Goal: Contribute content: Contribute content

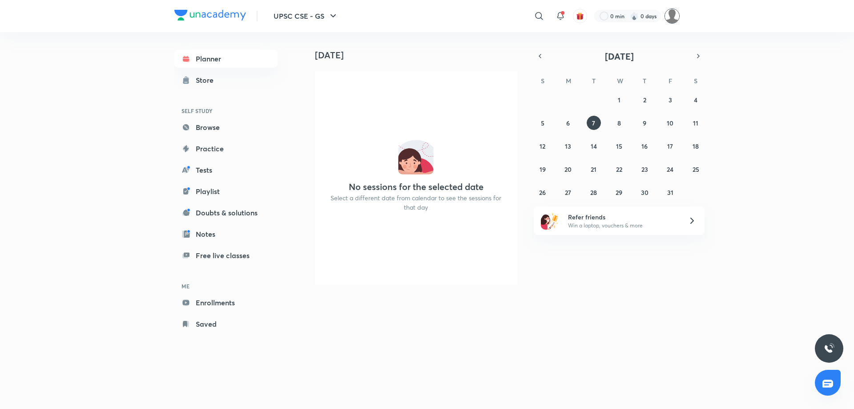
click at [672, 19] on img at bounding box center [672, 15] width 15 height 15
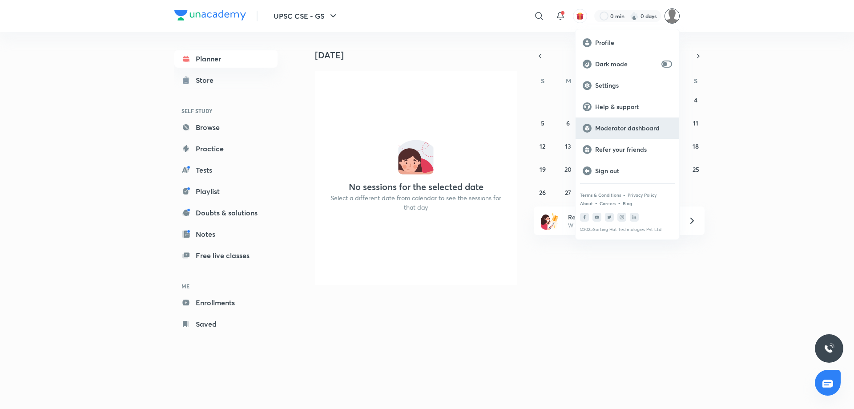
click at [616, 123] on div "Moderator dashboard" at bounding box center [628, 127] width 104 height 21
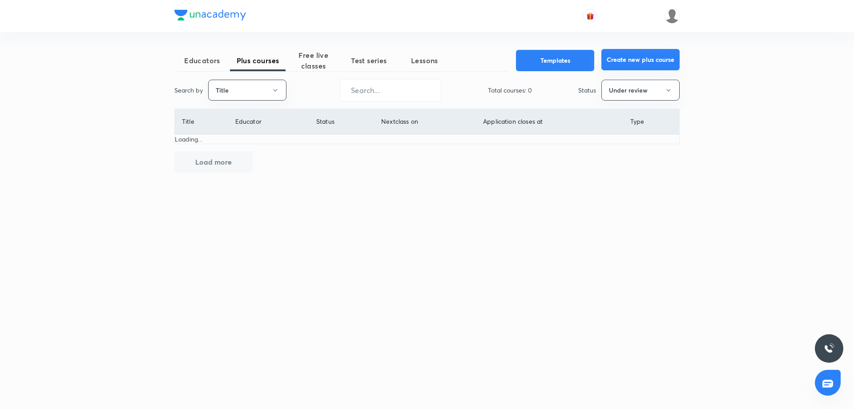
click at [615, 64] on button "Create new plus course" at bounding box center [641, 59] width 78 height 21
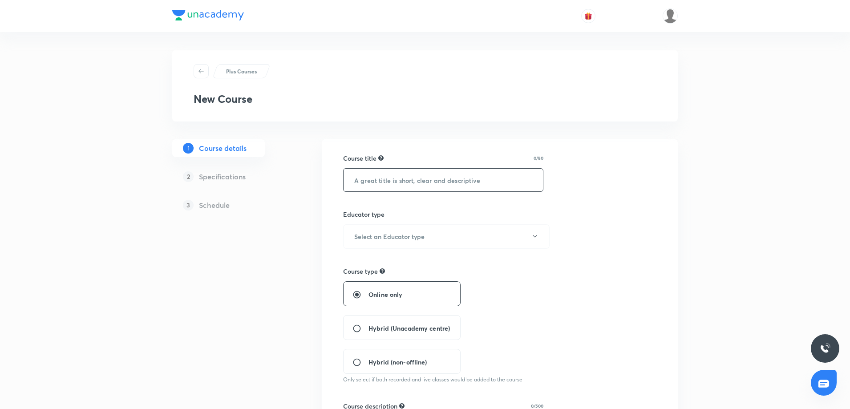
click at [384, 180] on input "text" at bounding box center [442, 180] width 199 height 23
paste input "आगाज़"
click at [408, 183] on input "आगाज़ ()" at bounding box center [442, 180] width 199 height 23
paste input "Aarambh (आरंभ) Batch UPSC 2026: 9-Months Focused Preparation"
paste input "ाज़"
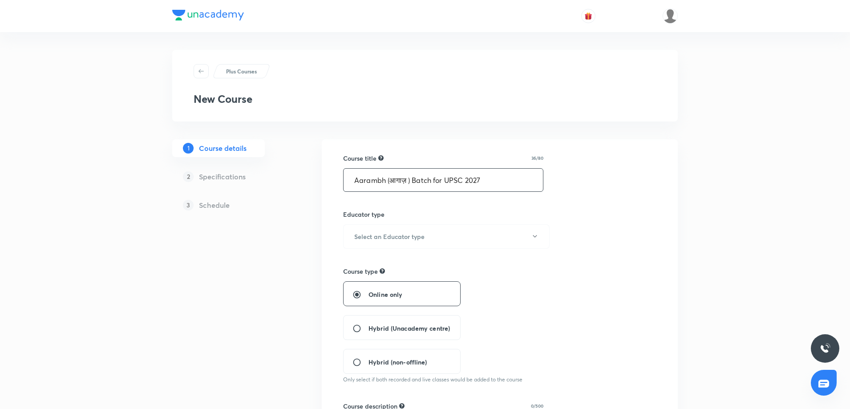
click at [368, 180] on input "Aarambh (आगाज़ ) Batch for UPSC 2027" at bounding box center [442, 180] width 199 height 23
paste input "gaz"
click at [368, 180] on input "Aagaz (आगाज़ ) Batch for UPSC 2027" at bounding box center [442, 180] width 199 height 23
type input "Aagaz (आगाज़ ) Batch for UPSC 2027"
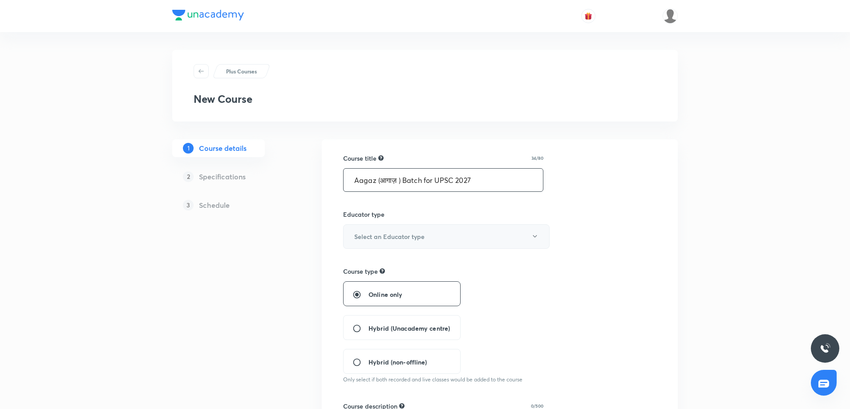
click at [391, 243] on button "Select an Educator type" at bounding box center [446, 236] width 206 height 24
click at [379, 266] on span "Unacademy educator" at bounding box center [445, 265] width 195 height 9
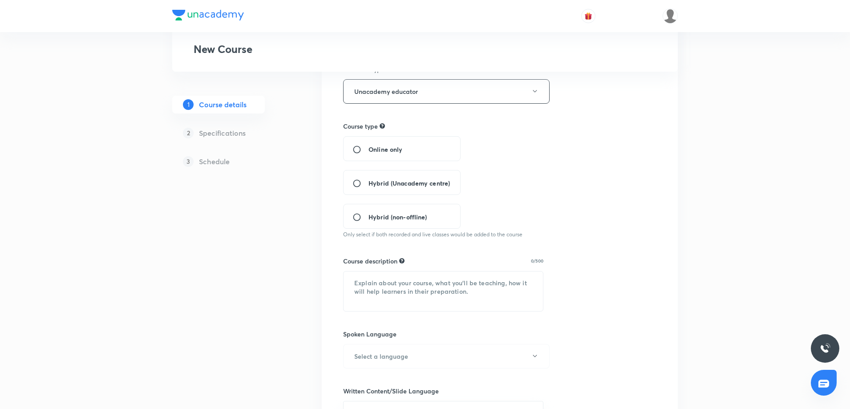
scroll to position [145, 0]
click at [367, 151] on input "Online only" at bounding box center [360, 149] width 16 height 9
radio input "true"
click at [420, 279] on textarea at bounding box center [442, 291] width 199 height 40
paste textarea "In this course, Madhukar Sir will discuss on Right Strategy for UPSC CSE 2026. …"
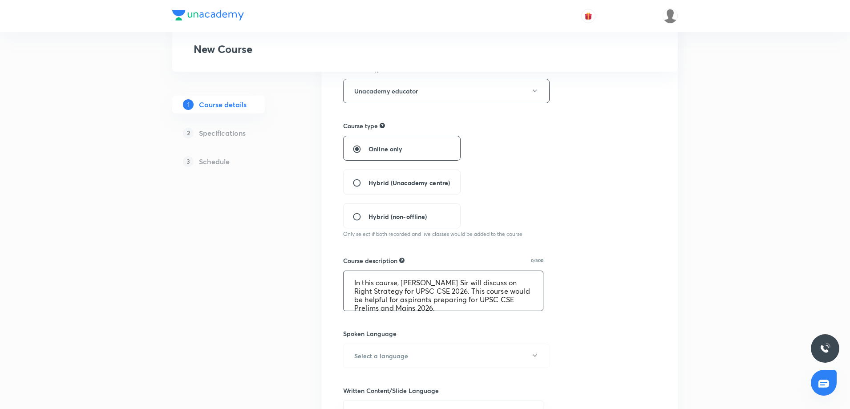
scroll to position [2, 0]
click at [447, 289] on textarea "In this course, Madhukar Sir will discuss on Right Strategy for UPSC CSE 2026. …" at bounding box center [442, 291] width 199 height 40
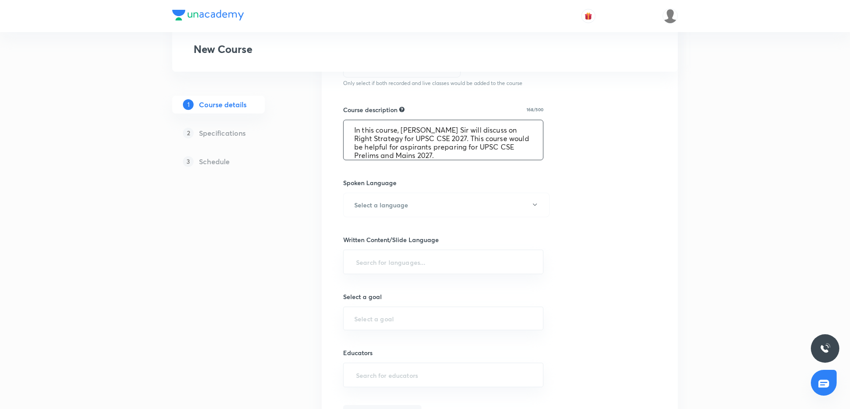
scroll to position [299, 0]
type textarea "In this course, Madhukar Sir will discuss on Right Strategy for UPSC CSE 2027. …"
click at [355, 199] on h6 "Select a language" at bounding box center [381, 202] width 54 height 9
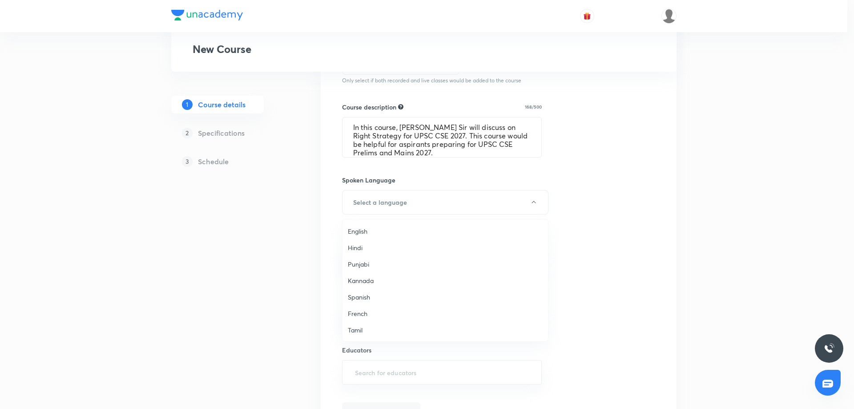
click at [361, 232] on span "English" at bounding box center [445, 230] width 195 height 9
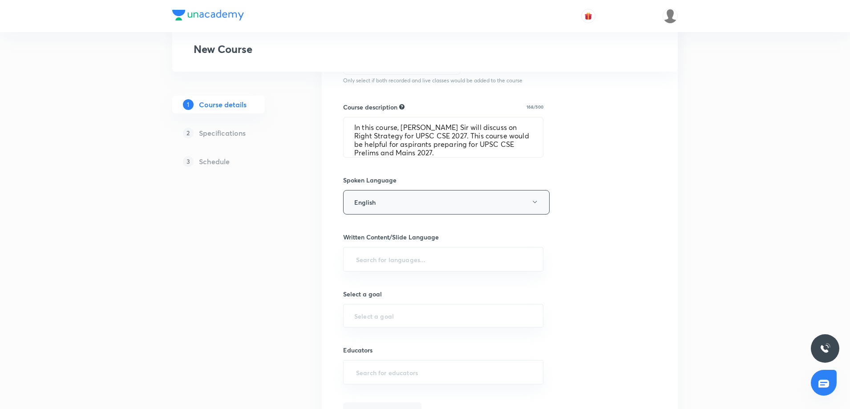
click at [410, 207] on button "English" at bounding box center [446, 202] width 206 height 24
click at [269, 246] on div at bounding box center [427, 204] width 854 height 409
click at [397, 261] on input "text" at bounding box center [443, 259] width 178 height 16
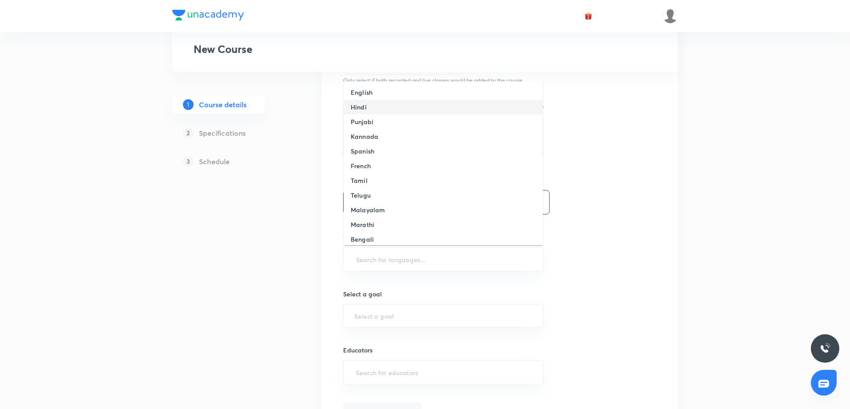
click at [363, 105] on h6 "Hindi" at bounding box center [359, 106] width 16 height 9
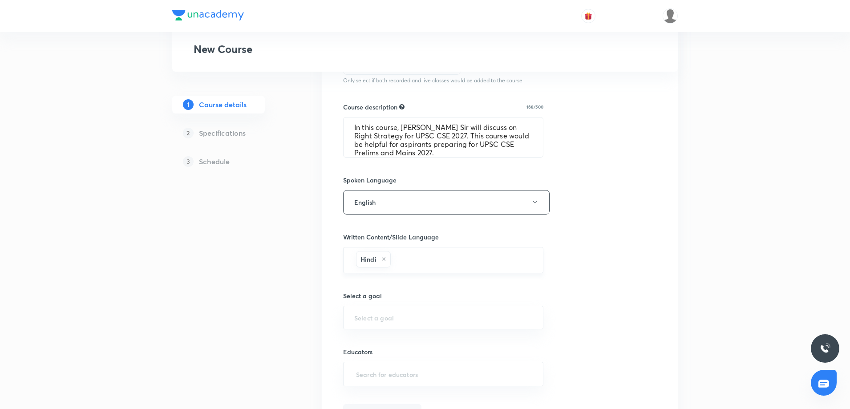
click at [381, 259] on icon at bounding box center [383, 258] width 5 height 5
click at [393, 258] on input "text" at bounding box center [443, 259] width 178 height 16
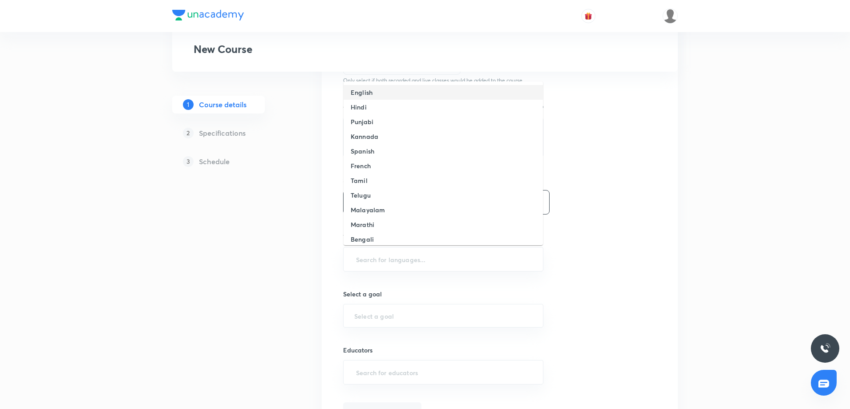
click at [360, 91] on h6 "English" at bounding box center [362, 92] width 22 height 9
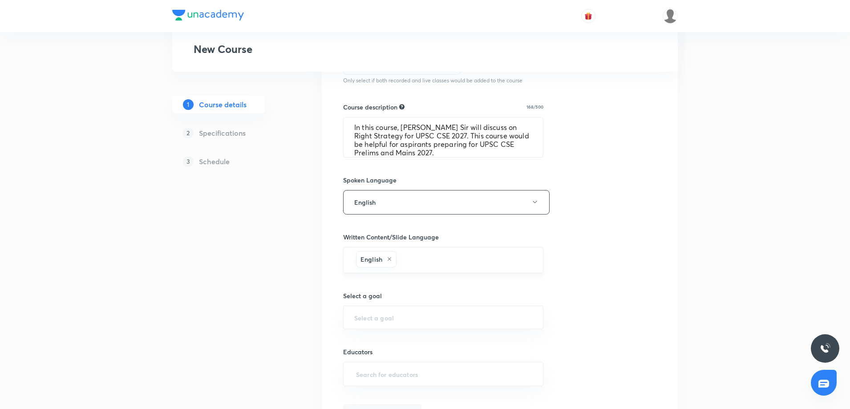
click at [417, 252] on input "text" at bounding box center [465, 260] width 134 height 16
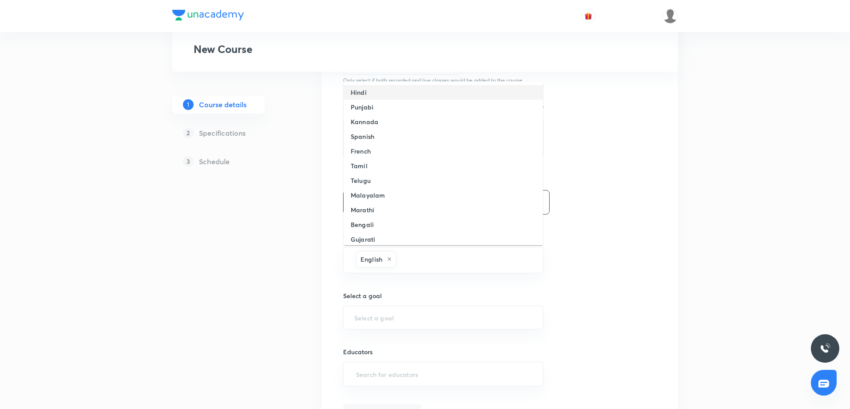
click at [365, 94] on h6 "Hindi" at bounding box center [359, 92] width 16 height 9
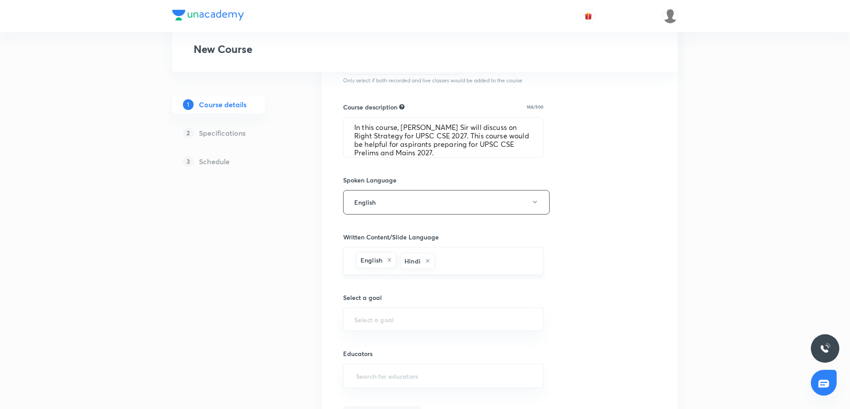
click at [444, 264] on input "text" at bounding box center [484, 261] width 96 height 16
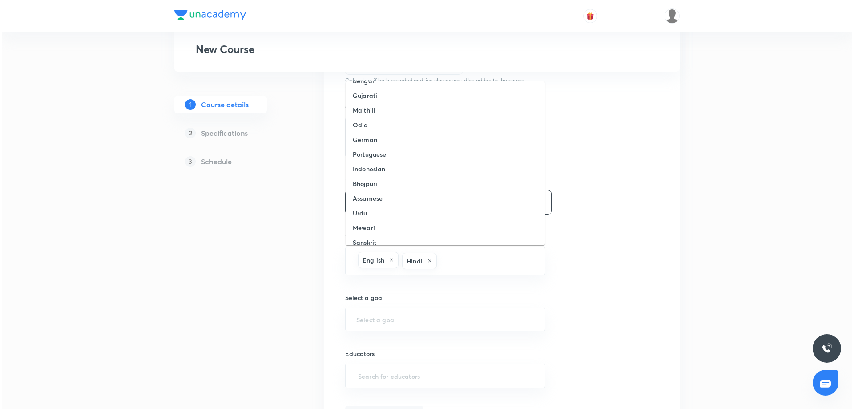
scroll to position [152, 0]
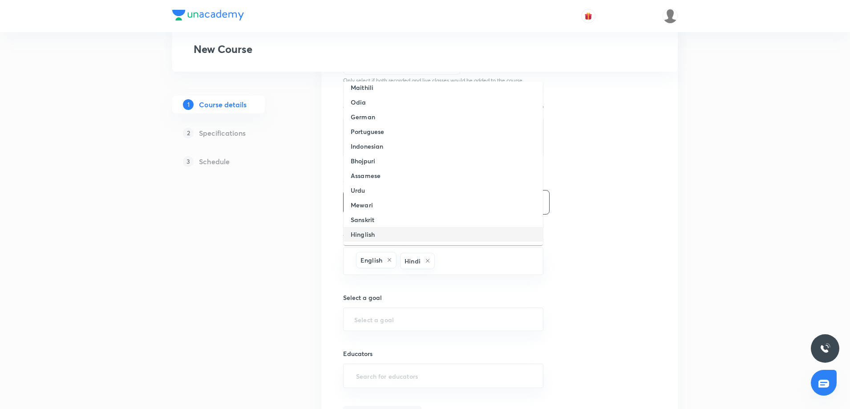
click at [374, 229] on li "Hinglish" at bounding box center [442, 234] width 199 height 15
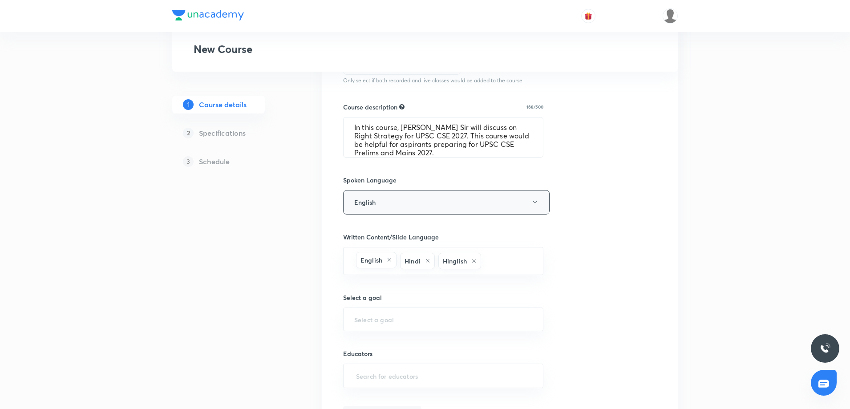
click at [430, 204] on button "English" at bounding box center [446, 202] width 206 height 24
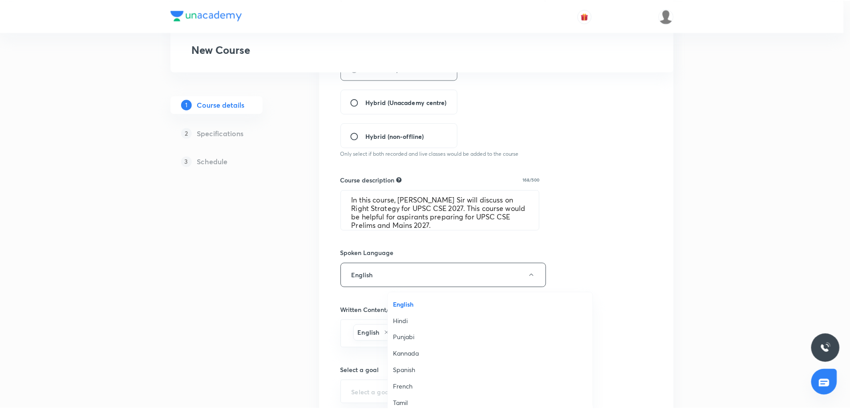
scroll to position [3, 0]
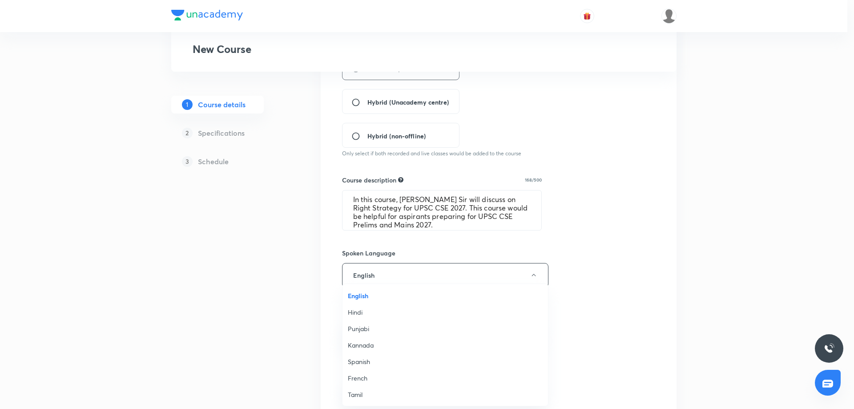
click at [303, 291] on div at bounding box center [427, 204] width 854 height 409
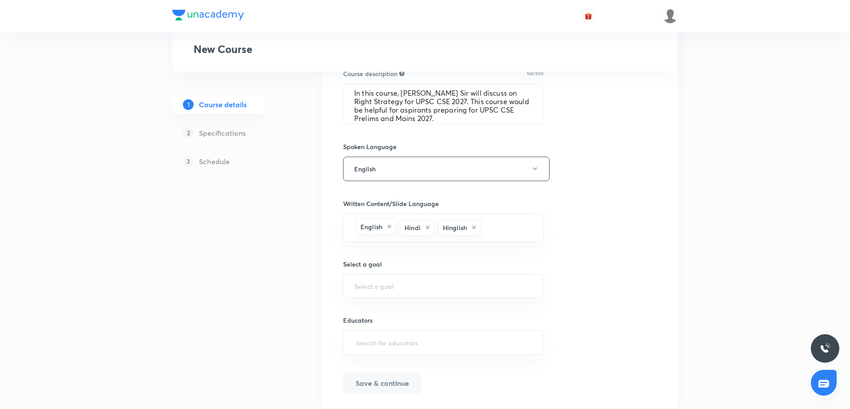
scroll to position [360, 0]
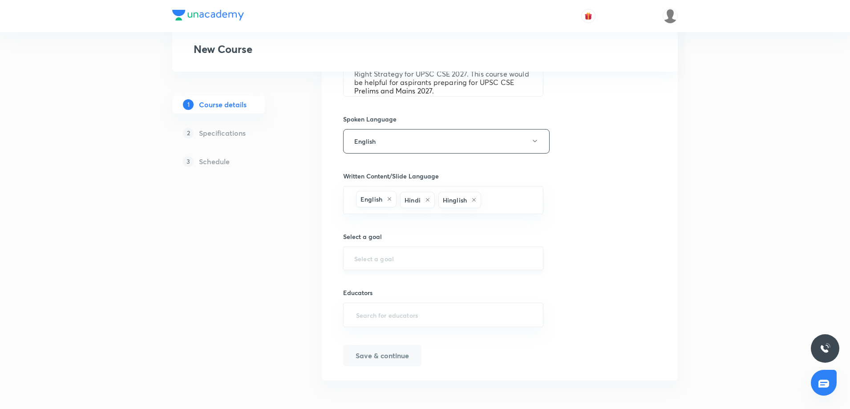
click at [422, 256] on input "text" at bounding box center [443, 258] width 178 height 8
click at [421, 259] on input "text" at bounding box center [443, 258] width 178 height 8
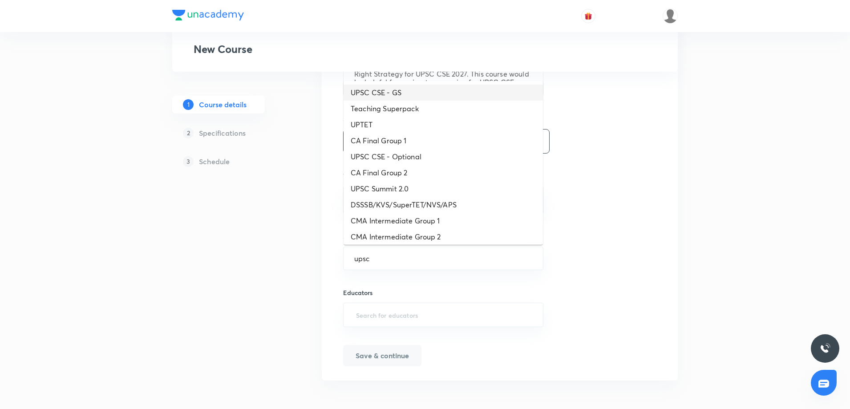
click at [388, 97] on li "UPSC CSE - GS" at bounding box center [442, 93] width 199 height 16
type input "UPSC CSE - GS"
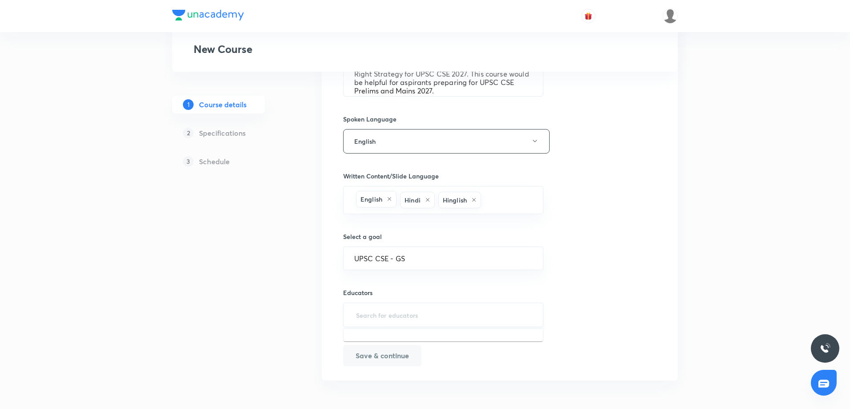
click at [390, 315] on input "text" at bounding box center [443, 315] width 178 height 16
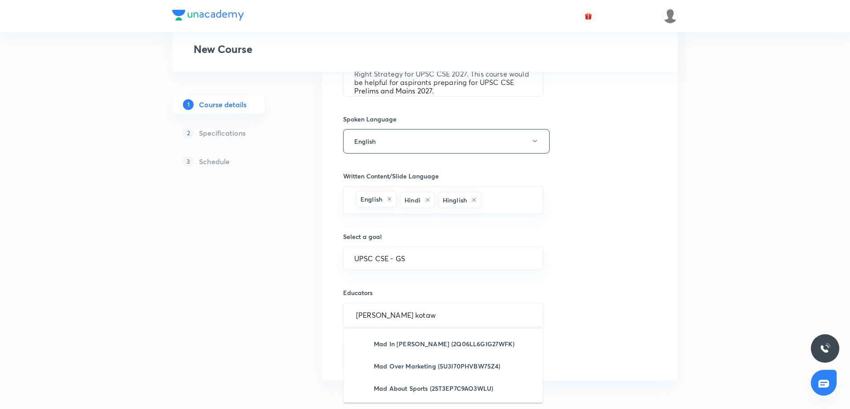
type input "Madhukar kotawe"
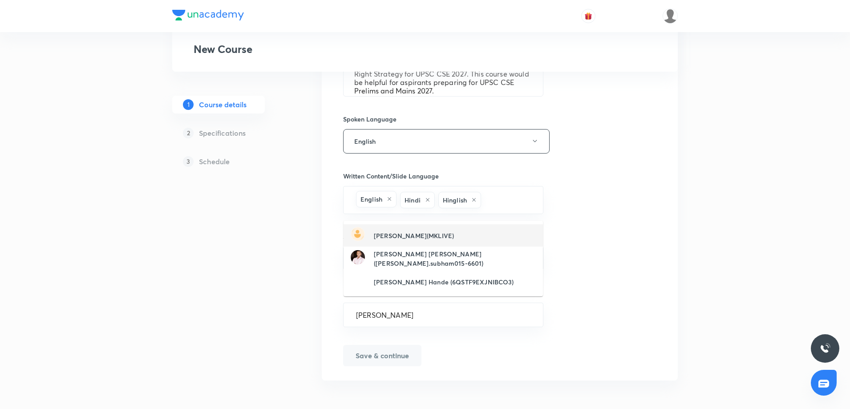
click at [390, 240] on h6 "Madhukar Kotawe(MKLIVE)" at bounding box center [414, 235] width 80 height 9
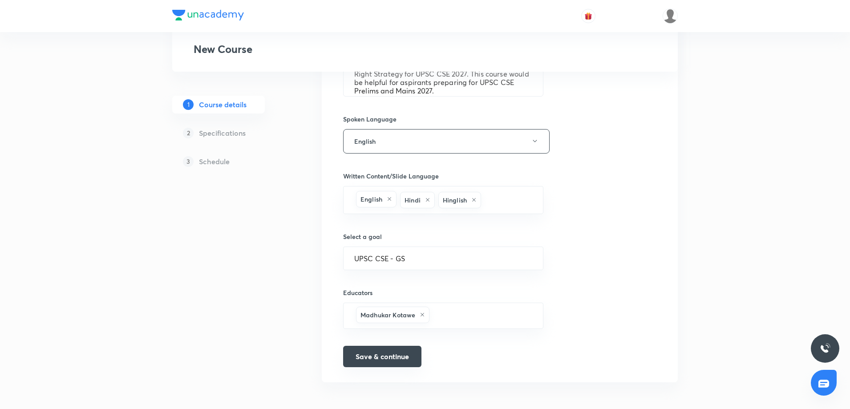
click at [377, 356] on button "Save & continue" at bounding box center [382, 356] width 78 height 21
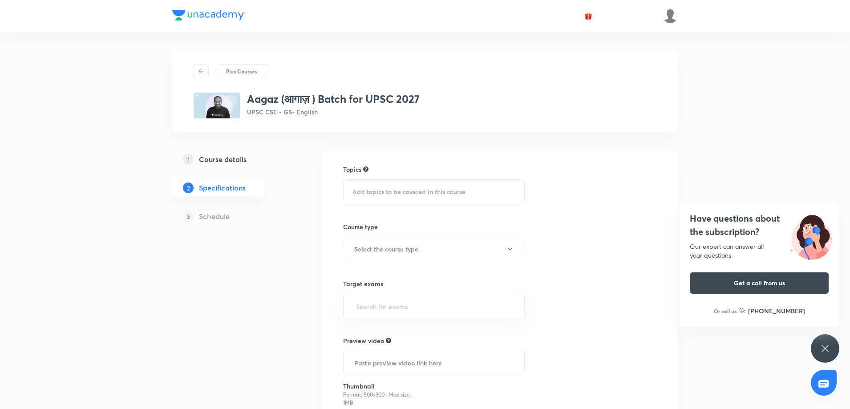
click at [380, 192] on span "Add topics to be covered in this course" at bounding box center [408, 191] width 113 height 7
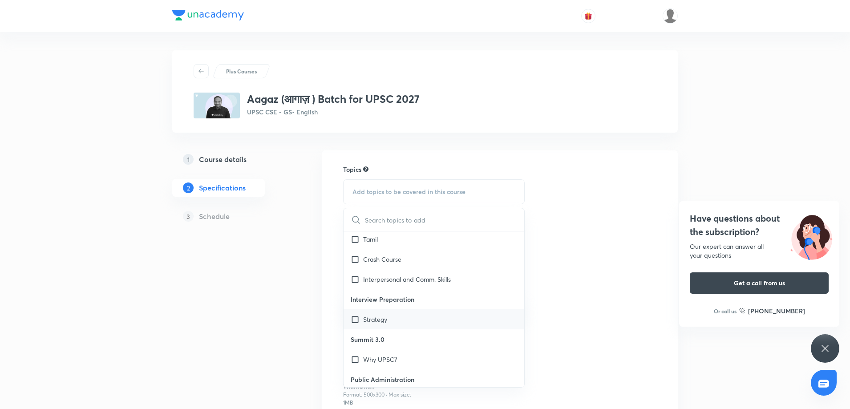
click at [372, 324] on p "Strategy" at bounding box center [375, 319] width 24 height 9
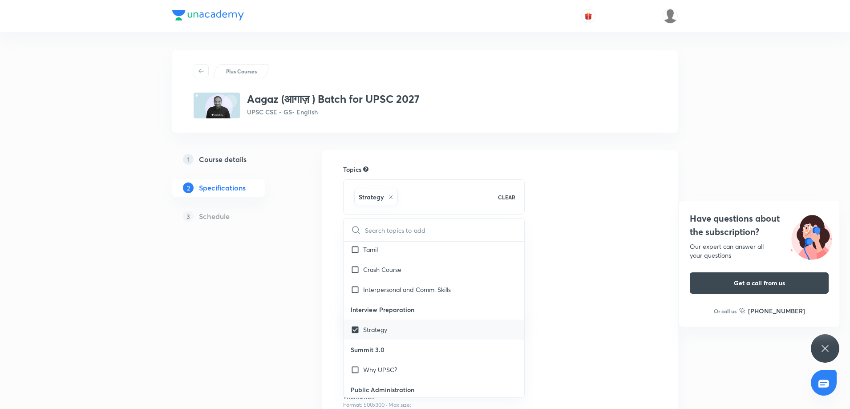
click at [359, 334] on input "checkbox" at bounding box center [357, 329] width 12 height 9
checkbox input "false"
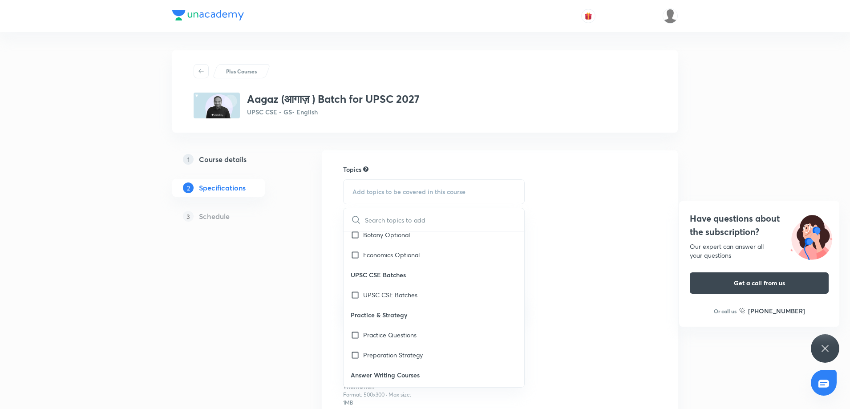
scroll to position [591, 0]
click at [385, 276] on p "UPSC CSE Batches" at bounding box center [390, 271] width 54 height 9
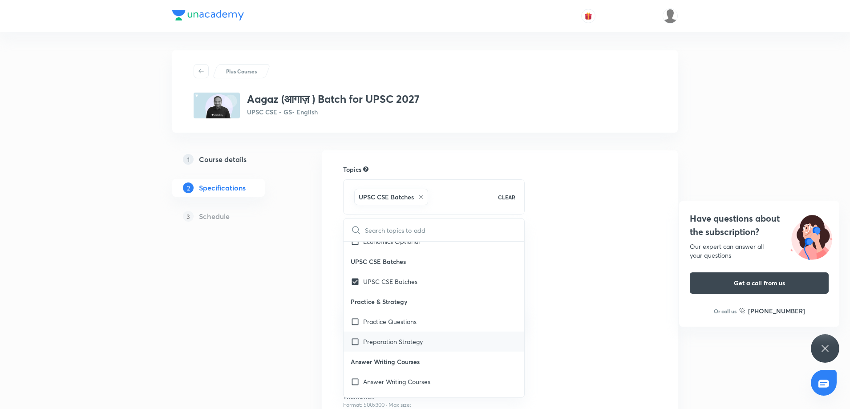
click at [368, 346] on p "Preparation Strategy" at bounding box center [393, 341] width 60 height 9
checkbox input "true"
click at [360, 306] on input "checkbox" at bounding box center [357, 301] width 12 height 9
checkbox input "false"
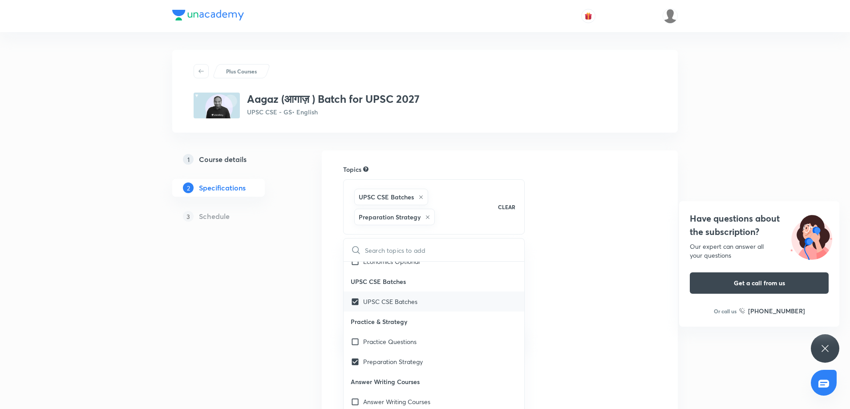
checkbox input "true"
click at [219, 345] on div "1 Course details 2 Specifications 3 Schedule" at bounding box center [232, 323] width 121 height 346
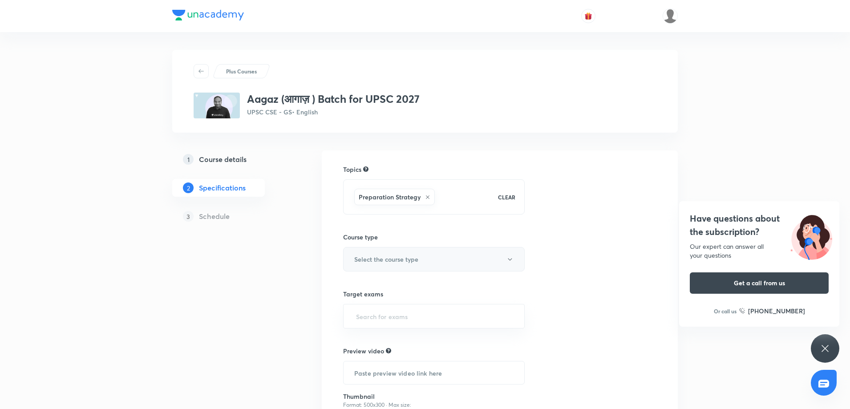
click at [388, 254] on button "Select the course type" at bounding box center [434, 259] width 182 height 24
click at [378, 290] on span "Crash Course" at bounding box center [445, 287] width 195 height 9
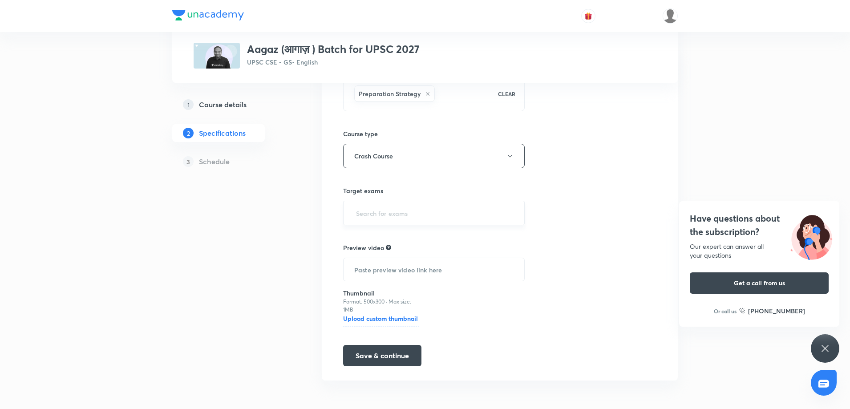
click at [404, 214] on input "text" at bounding box center [433, 213] width 159 height 16
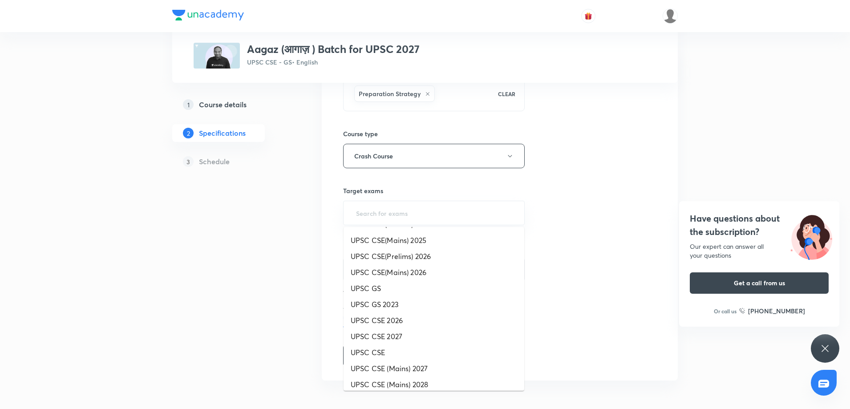
scroll to position [127, 0]
click at [384, 333] on li "UPSC CSE 2027" at bounding box center [433, 335] width 181 height 16
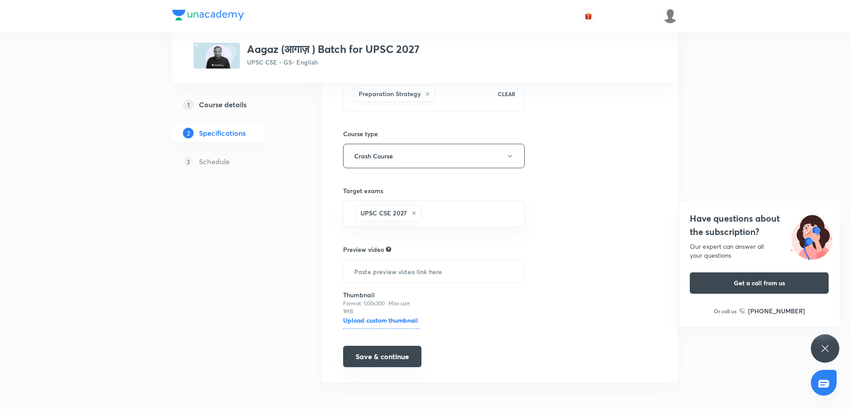
click at [388, 356] on button "Save & continue" at bounding box center [382, 356] width 78 height 21
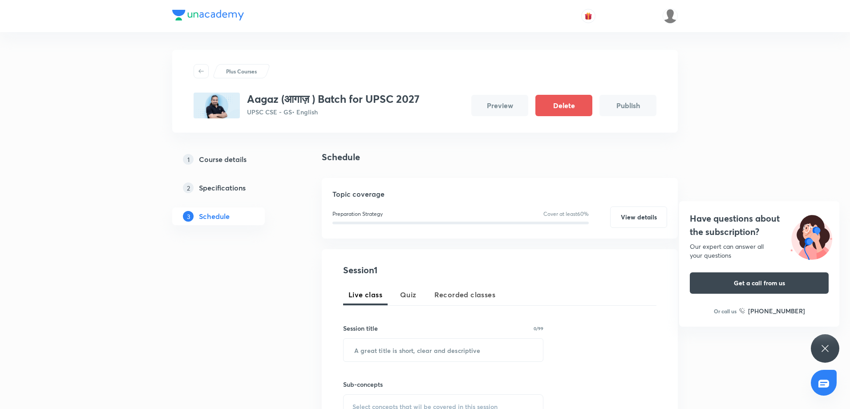
drag, startPoint x: 824, startPoint y: 348, endPoint x: 681, endPoint y: 357, distance: 142.7
click at [822, 349] on icon at bounding box center [825, 348] width 11 height 11
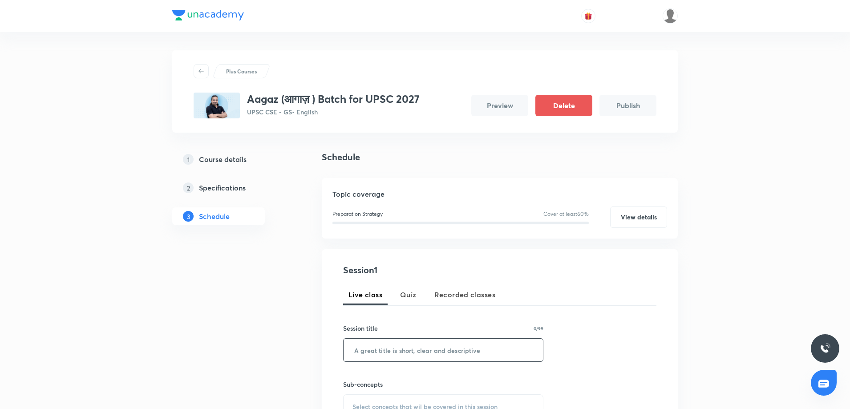
click at [391, 347] on input "text" at bounding box center [442, 350] width 199 height 23
paste input "When and how to start preparing"
click at [395, 351] on input "When and how to start preparing" at bounding box center [442, 350] width 199 height 23
click at [417, 348] on input "When and How to start preparing" at bounding box center [442, 350] width 199 height 23
click at [436, 352] on input "When and How to Start preparing" at bounding box center [442, 350] width 199 height 23
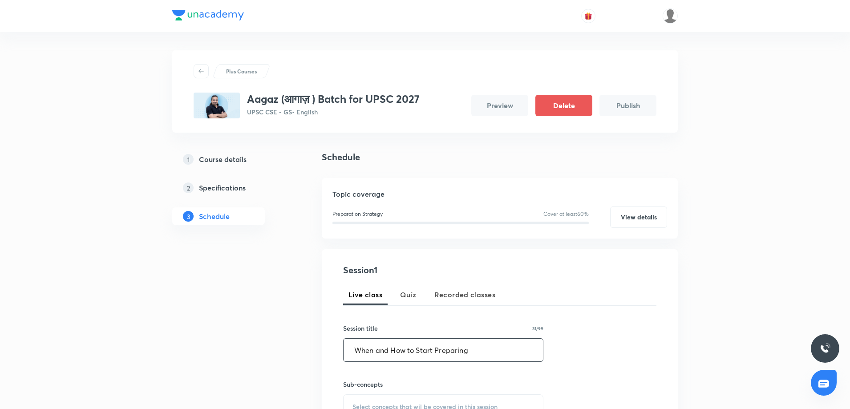
scroll to position [238, 0]
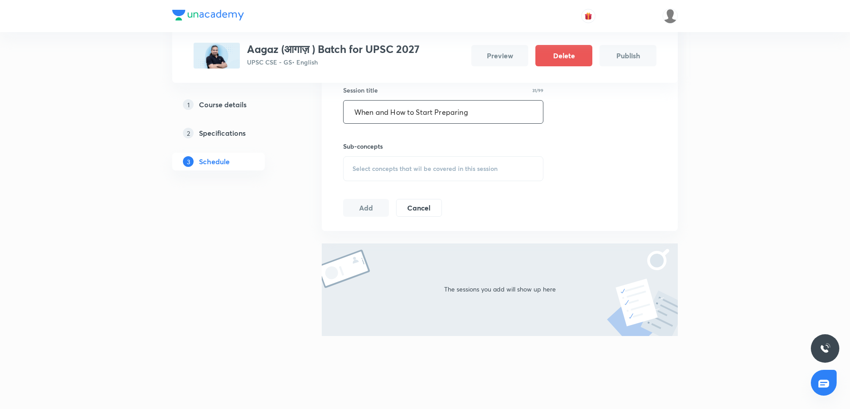
type input "When and How to Start Preparing"
click at [390, 180] on div "Select concepts that wil be covered in this session" at bounding box center [443, 168] width 200 height 25
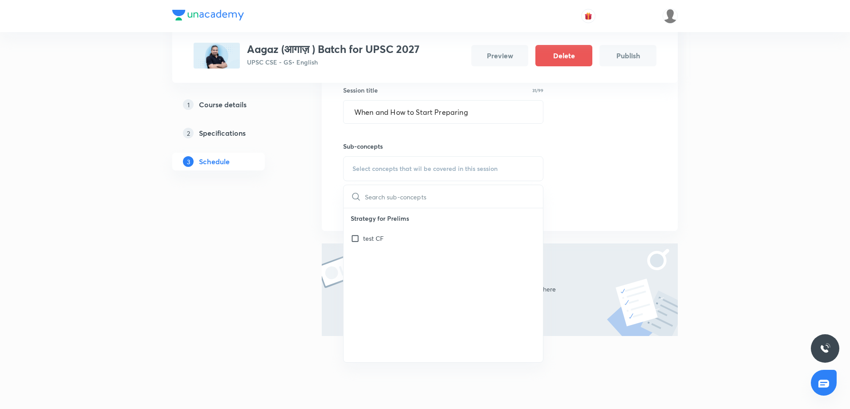
drag, startPoint x: 373, startPoint y: 239, endPoint x: 302, endPoint y: 233, distance: 71.9
click at [373, 239] on p "test CF" at bounding box center [373, 238] width 20 height 9
checkbox input "true"
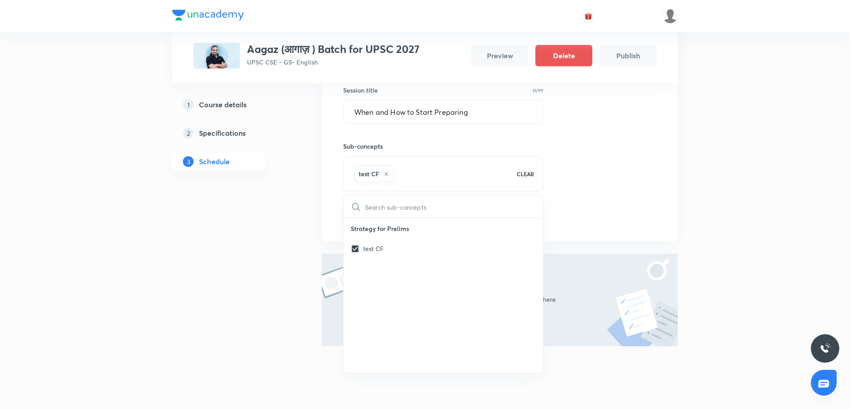
click at [265, 233] on div "1 Course details 2 Specifications 3 Schedule" at bounding box center [232, 157] width 121 height 491
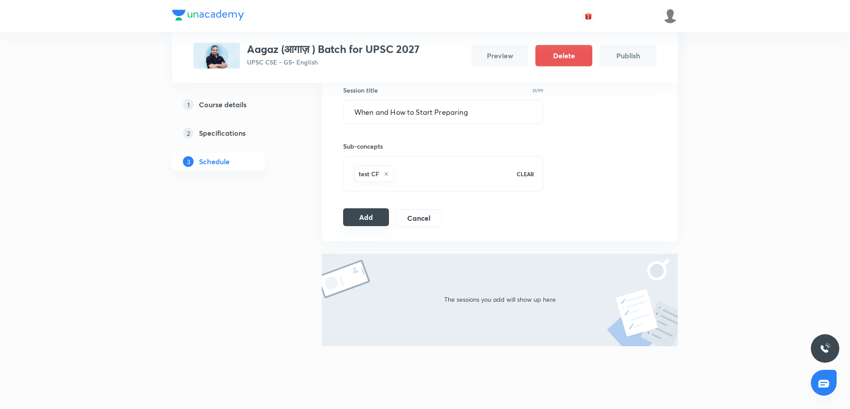
click at [356, 221] on button "Add" at bounding box center [366, 217] width 46 height 18
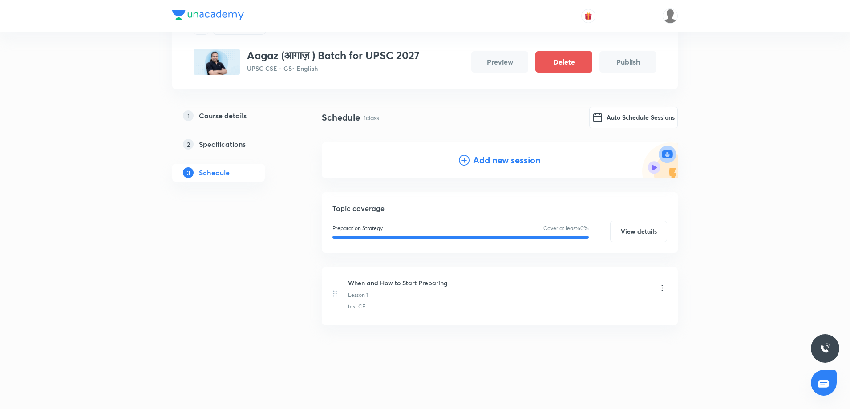
scroll to position [44, 0]
click at [478, 163] on h4 "Add new session" at bounding box center [507, 160] width 68 height 13
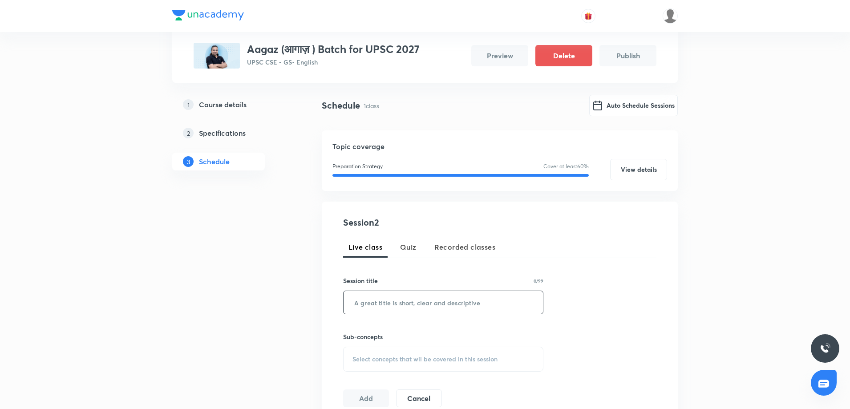
click at [359, 294] on input "text" at bounding box center [442, 302] width 199 height 23
paste input "Limited but authentic sources"
click at [381, 305] on input "Limited but authentic sources" at bounding box center [442, 302] width 199 height 23
click at [398, 306] on input "Limited but authentic sources" at bounding box center [442, 302] width 199 height 23
click at [431, 305] on input "Limited but Authentic sources" at bounding box center [442, 302] width 199 height 23
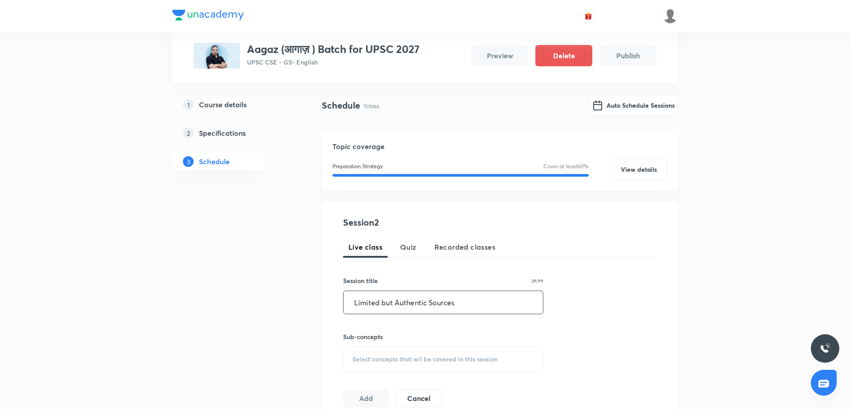
click at [480, 303] on input "Limited but Authentic Sources" at bounding box center [442, 302] width 199 height 23
click at [481, 298] on input "Limited but Authentic Sources of Preparationi" at bounding box center [442, 302] width 199 height 23
type input "Limited but Authentic Sources of Preparation"
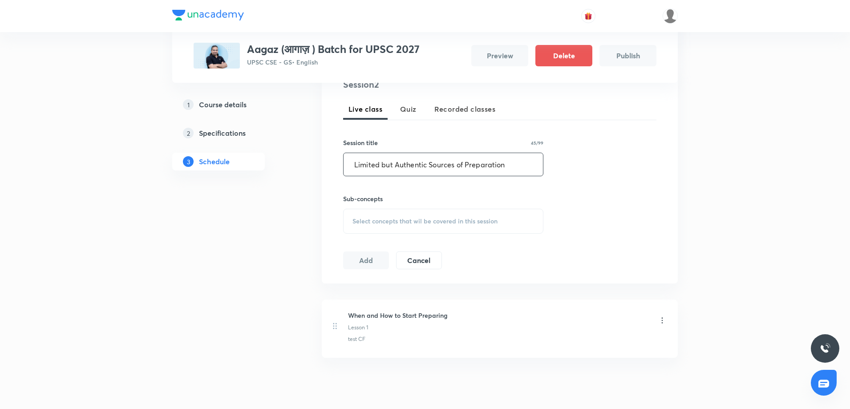
scroll to position [210, 0]
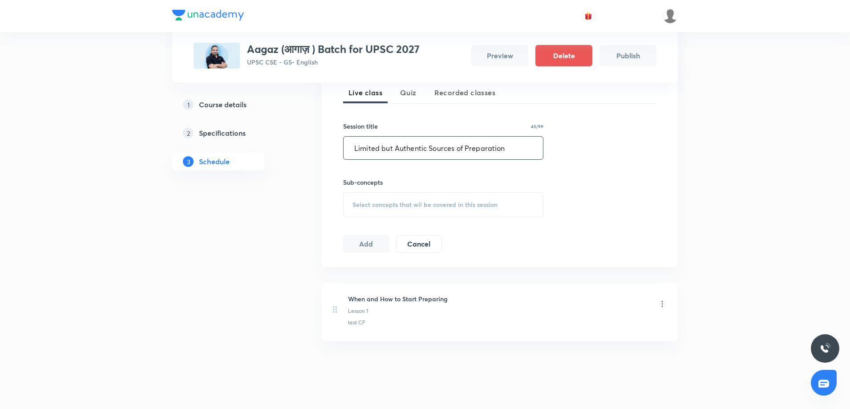
click at [415, 208] on span "Select concepts that wil be covered in this session" at bounding box center [424, 204] width 145 height 7
click at [371, 271] on p "test CF" at bounding box center [373, 274] width 20 height 9
checkbox input "true"
click at [205, 271] on div "1 Course details 2 Specifications 3 Schedule" at bounding box center [232, 179] width 121 height 479
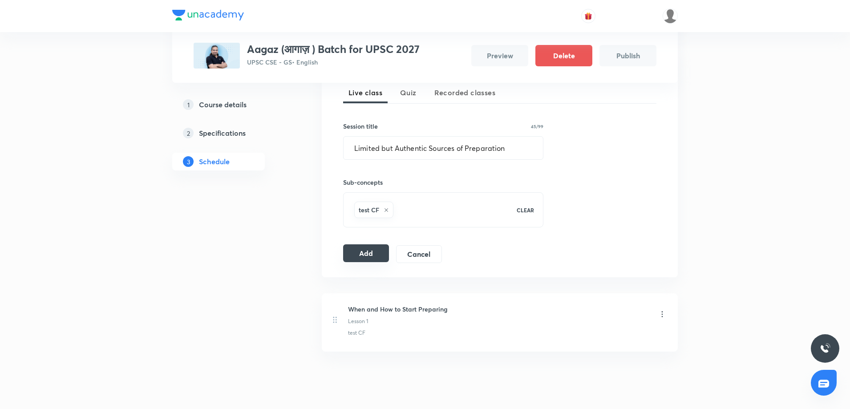
click at [372, 254] on button "Add" at bounding box center [366, 253] width 46 height 18
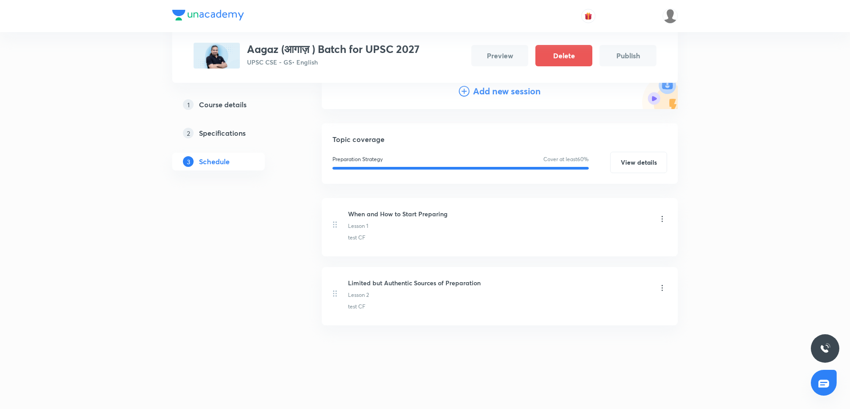
scroll to position [44, 0]
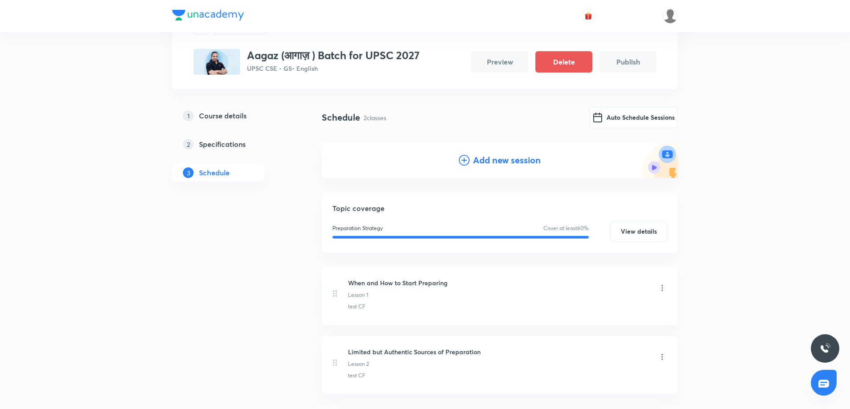
click at [511, 162] on h4 "Add new session" at bounding box center [507, 160] width 68 height 13
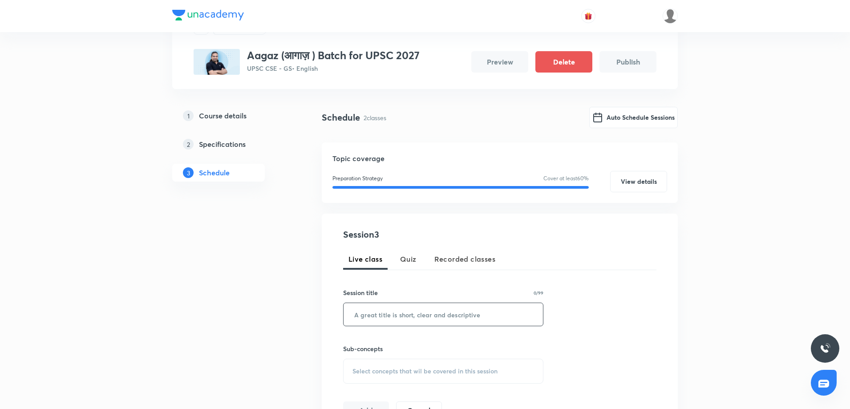
click at [376, 318] on input "text" at bounding box center [442, 314] width 199 height 23
paste input "What mistakes should be avoided while preparing?"
drag, startPoint x: 381, startPoint y: 314, endPoint x: 309, endPoint y: 308, distance: 72.8
click at [309, 308] on div "Plus Courses Aagaz (आगाज़ ) Batch for UPSC 2027 UPSC CSE - GS • English Preview…" at bounding box center [424, 325] width 505 height 638
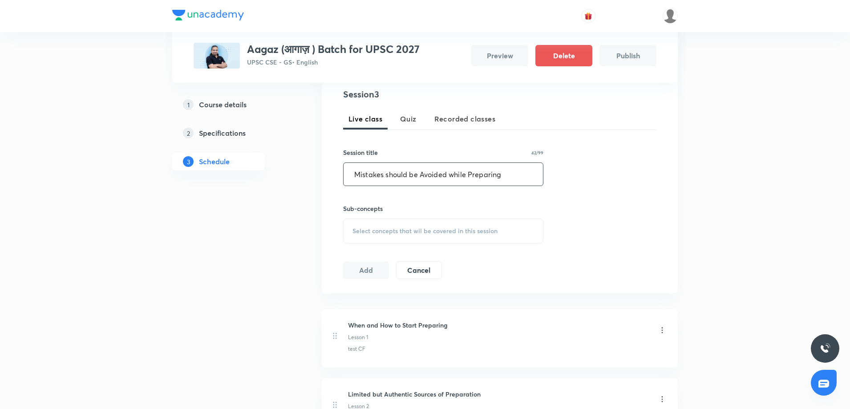
scroll to position [202, 0]
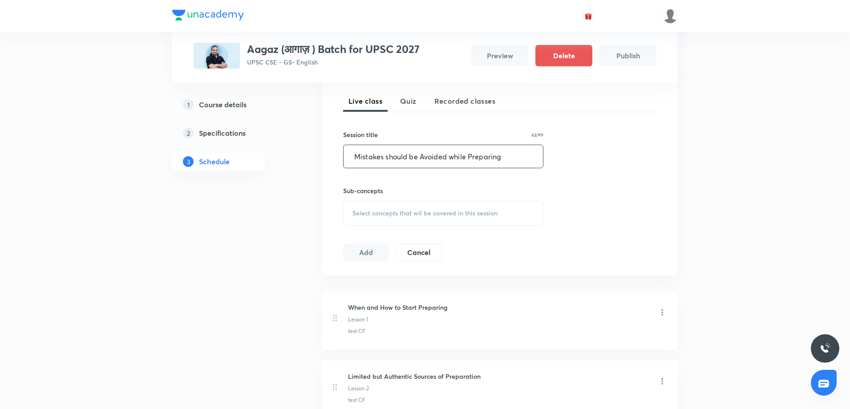
type input "Mistakes should be Avoided while Preparing"
click at [455, 218] on div "Select concepts that wil be covered in this session" at bounding box center [443, 213] width 200 height 25
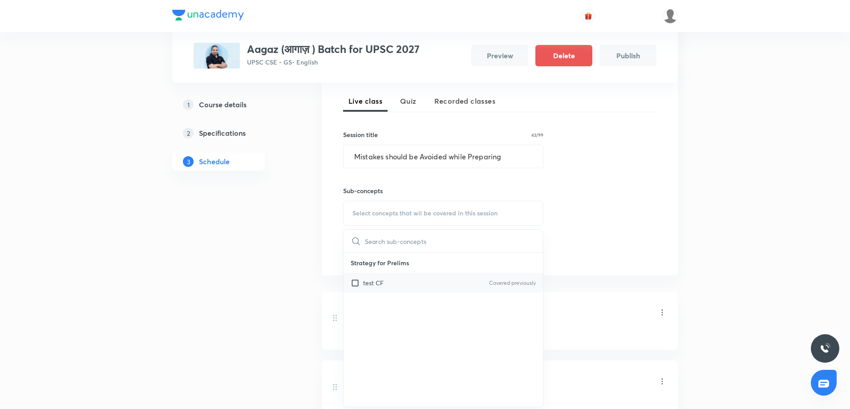
click at [372, 284] on p "test CF" at bounding box center [373, 282] width 20 height 9
checkbox input "true"
click at [197, 315] on div "1 Course details 2 Specifications 3 Schedule" at bounding box center [232, 223] width 121 height 548
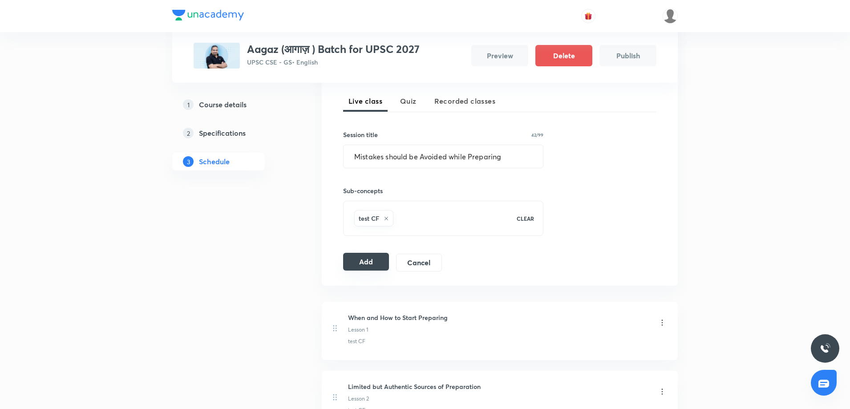
click at [365, 265] on button "Add" at bounding box center [366, 262] width 46 height 18
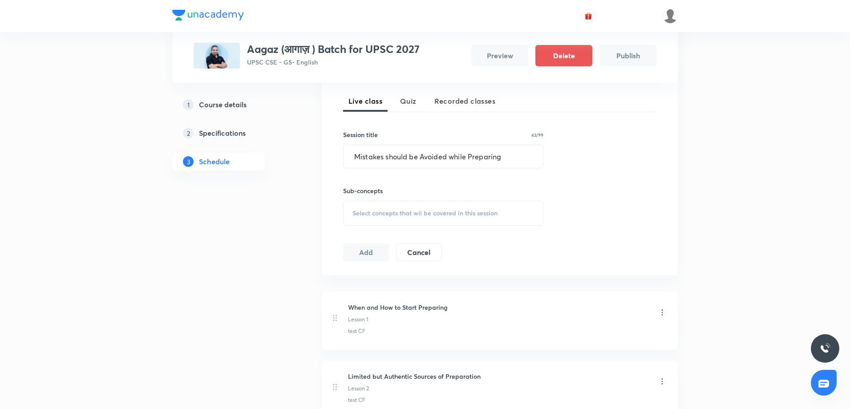
scroll to position [113, 0]
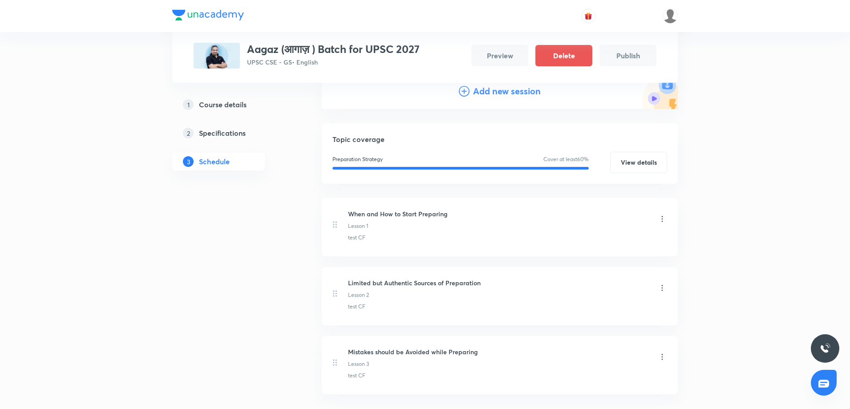
click at [486, 89] on h4 "Add new session" at bounding box center [507, 91] width 68 height 13
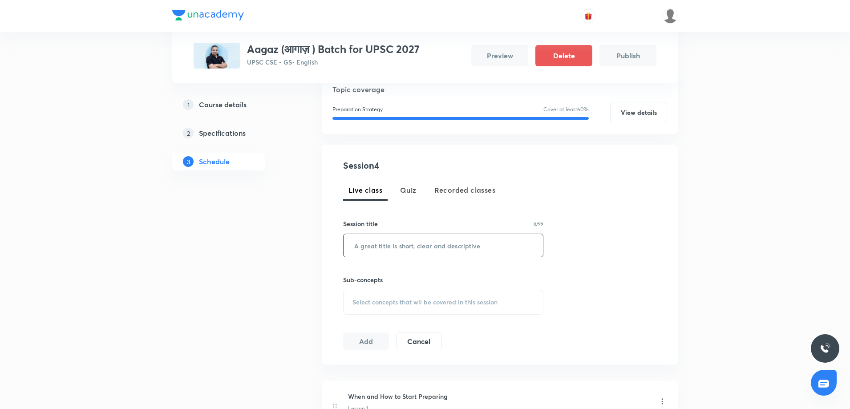
click at [383, 249] on input "text" at bounding box center [442, 245] width 199 height 23
drag, startPoint x: 411, startPoint y: 247, endPoint x: 296, endPoint y: 239, distance: 115.0
click at [296, 239] on div "Plus Courses Aagaz (आगाज़ ) Batch for UPSC 2027 UPSC CSE - GS • English Preview…" at bounding box center [424, 290] width 505 height 707
paste input "Answer Writing &"
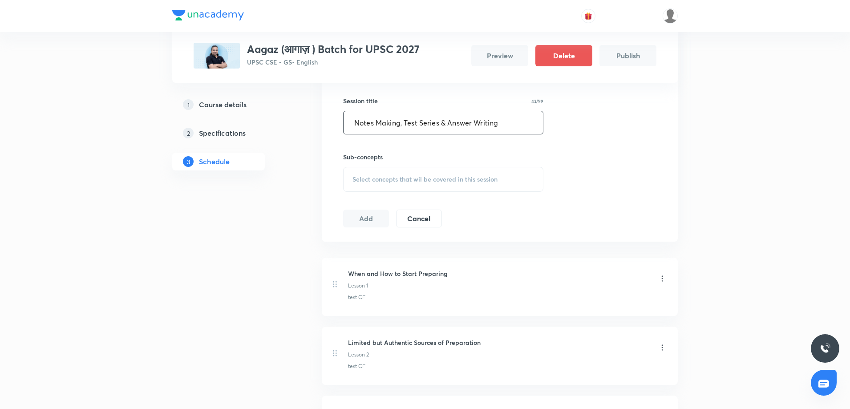
scroll to position [250, 0]
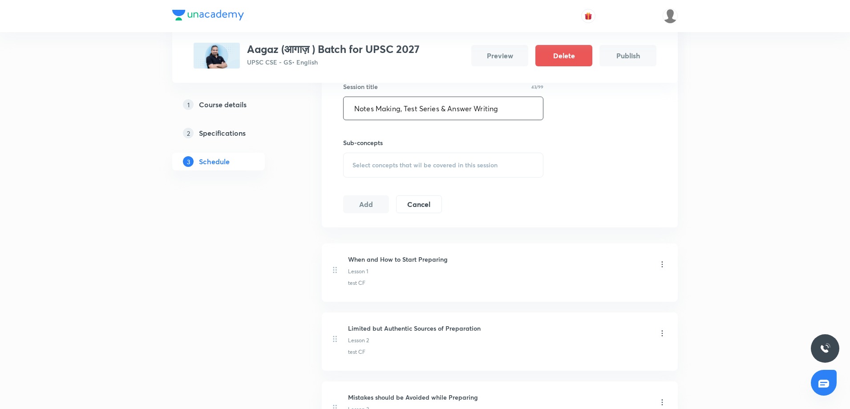
type input "Notes Making, Test Series & Answer Writing"
click at [469, 174] on div "Select concepts that wil be covered in this session" at bounding box center [443, 165] width 200 height 25
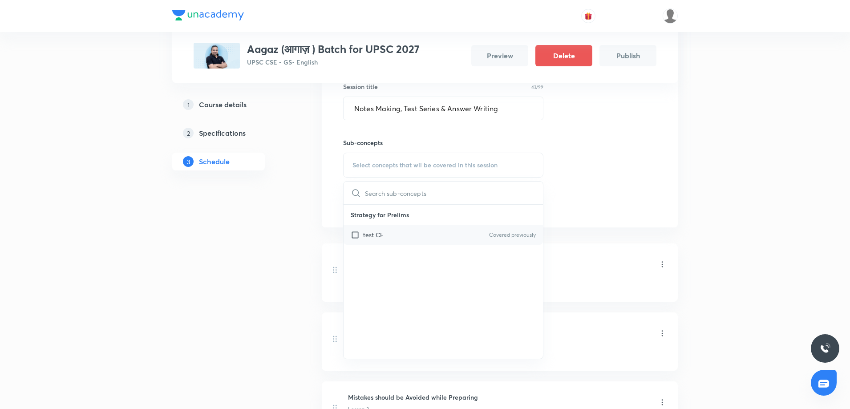
click at [391, 237] on div "test CF Covered previously" at bounding box center [442, 235] width 199 height 20
checkbox input "true"
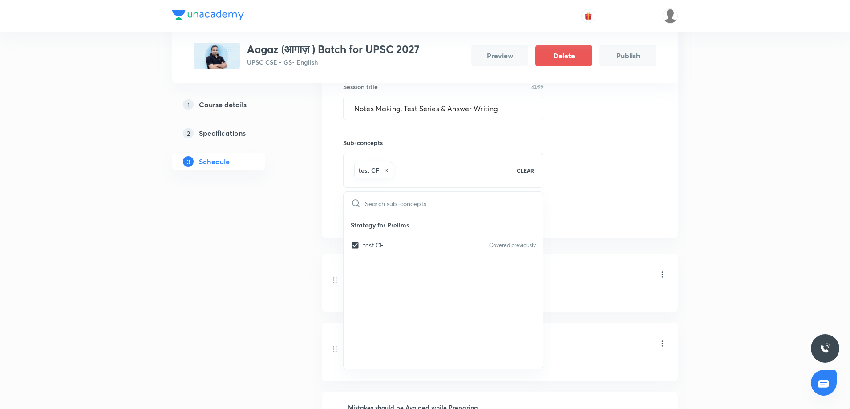
click at [270, 233] on div "1 Course details 2 Specifications 3 Schedule" at bounding box center [232, 209] width 121 height 617
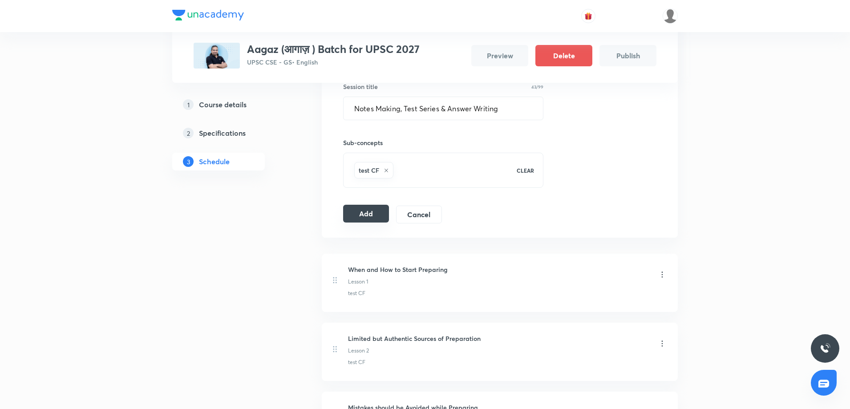
click at [372, 209] on button "Add" at bounding box center [366, 214] width 46 height 18
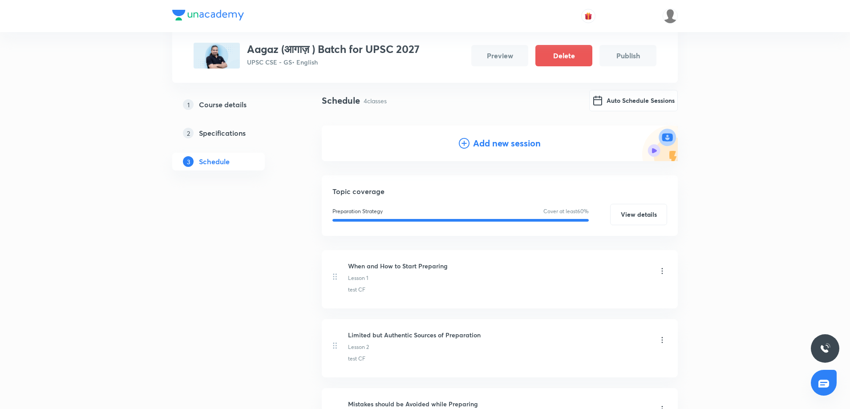
scroll to position [51, 0]
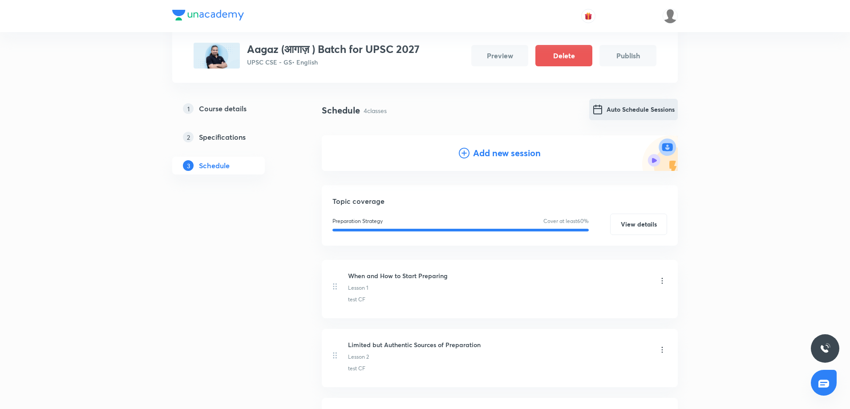
click at [644, 113] on button "Auto Schedule Sessions" at bounding box center [633, 109] width 89 height 21
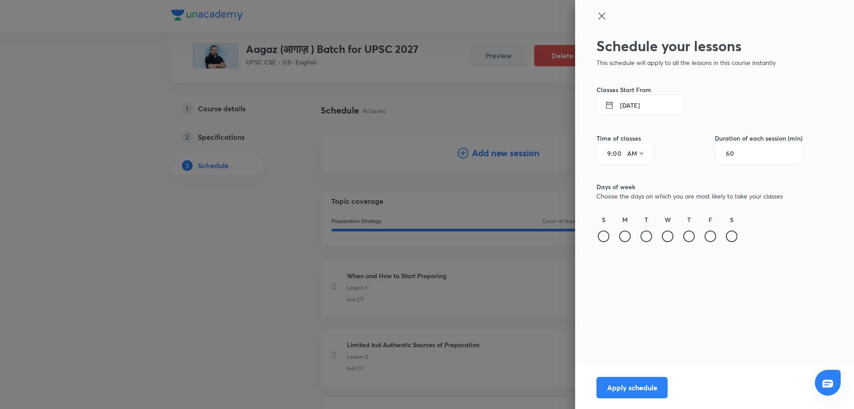
click at [608, 154] on input "9" at bounding box center [606, 153] width 11 height 7
click at [643, 156] on icon at bounding box center [641, 153] width 7 height 7
click at [622, 237] on div at bounding box center [427, 204] width 854 height 409
click at [627, 238] on div at bounding box center [625, 236] width 12 height 12
click at [646, 238] on div at bounding box center [647, 236] width 12 height 12
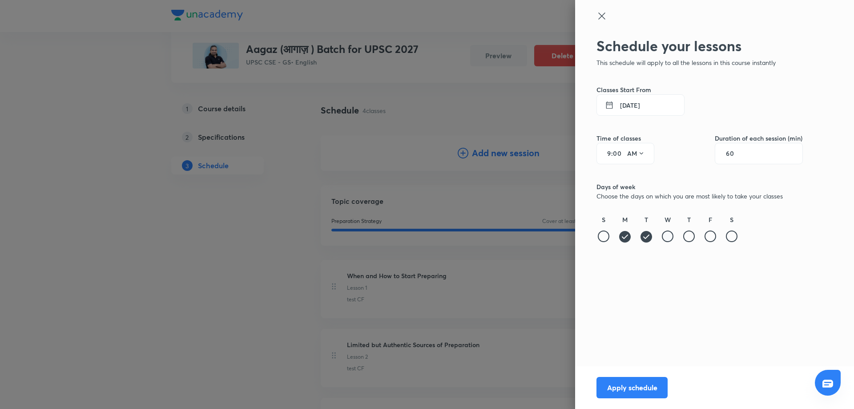
click at [672, 237] on div at bounding box center [668, 236] width 12 height 12
click at [692, 238] on div at bounding box center [689, 236] width 12 height 12
click at [709, 238] on div at bounding box center [711, 236] width 12 height 12
click at [730, 238] on div at bounding box center [732, 236] width 12 height 12
click at [606, 154] on input "9" at bounding box center [606, 153] width 11 height 7
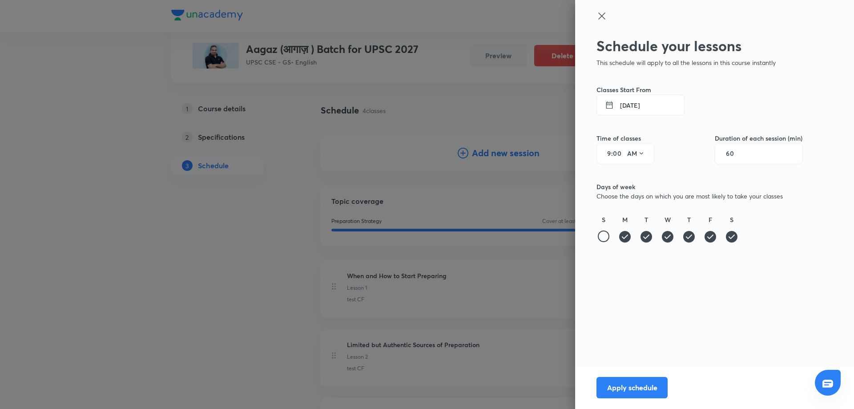
click at [610, 156] on input "9" at bounding box center [606, 153] width 11 height 7
type input "4"
click at [636, 151] on button "AM" at bounding box center [636, 153] width 25 height 14
click at [638, 176] on div "PM" at bounding box center [637, 176] width 32 height 21
click at [735, 150] on input "60" at bounding box center [734, 153] width 17 height 7
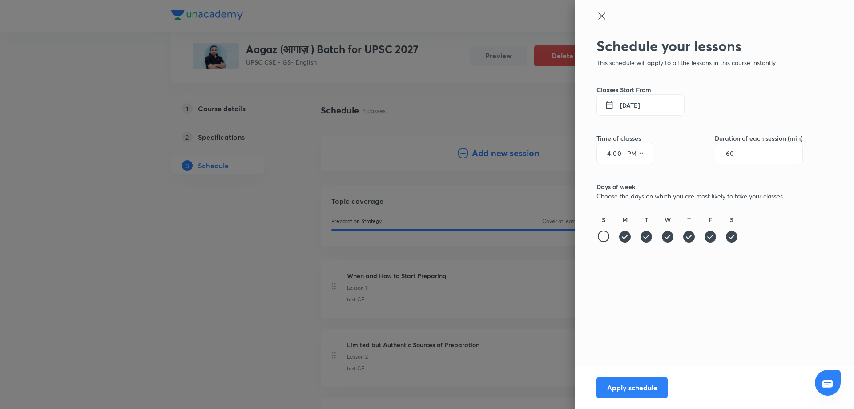
click at [735, 150] on input "60" at bounding box center [734, 153] width 17 height 7
type input "90"
click at [636, 109] on button "7 Oct 2025" at bounding box center [641, 104] width 88 height 21
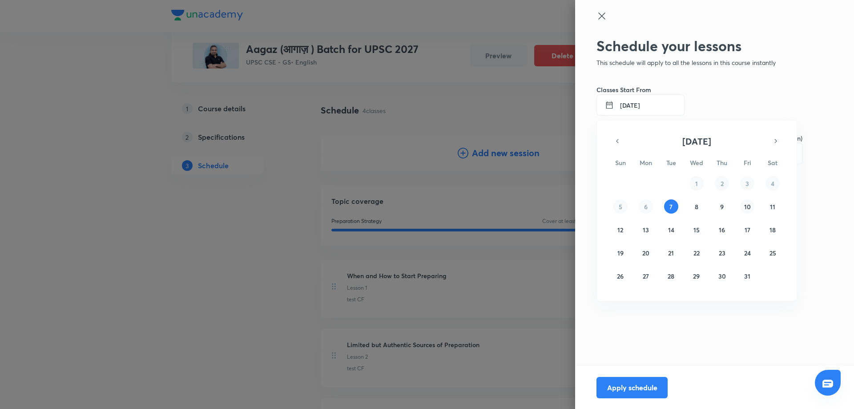
click at [748, 206] on abbr "10" at bounding box center [747, 206] width 7 height 8
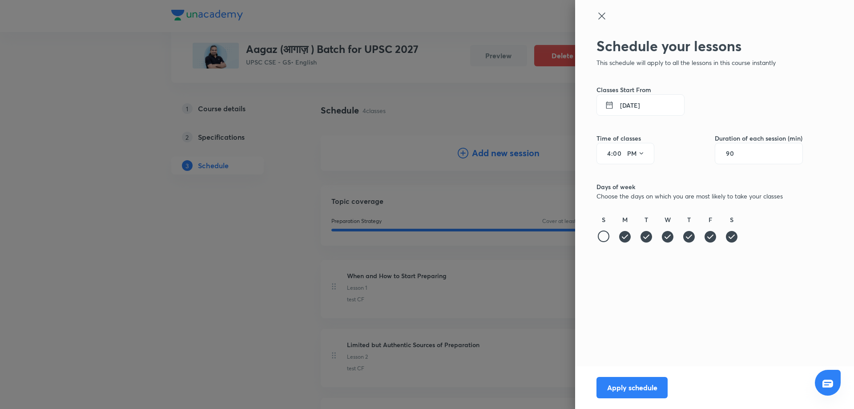
click at [731, 238] on icon at bounding box center [732, 237] width 14 height 14
click at [618, 392] on button "Apply schedule" at bounding box center [632, 386] width 71 height 21
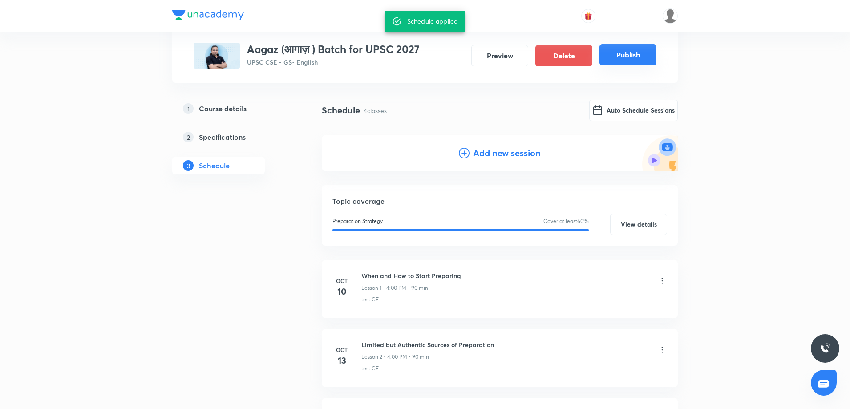
click at [615, 57] on button "Publish" at bounding box center [627, 54] width 57 height 21
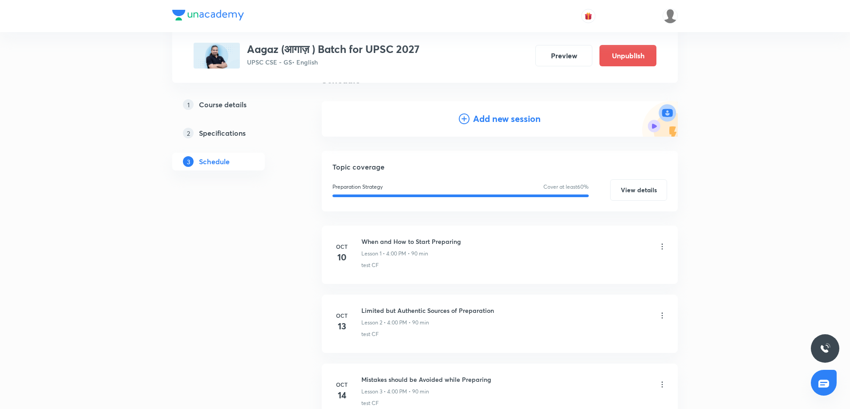
scroll to position [0, 0]
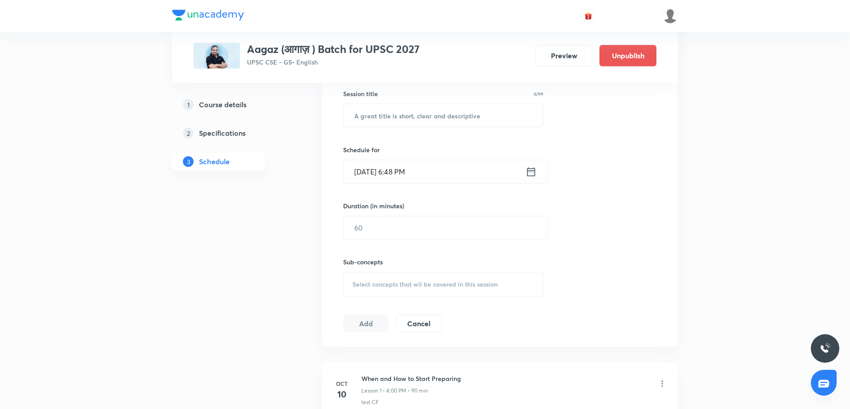
scroll to position [228, 0]
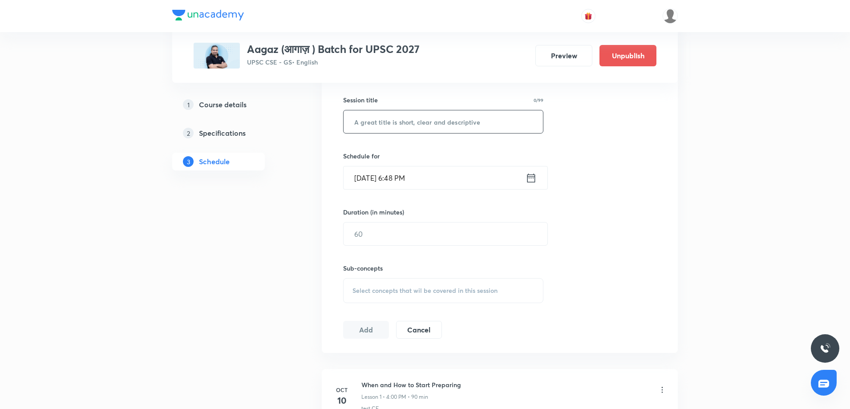
click at [379, 124] on input "text" at bounding box center [442, 121] width 199 height 23
drag, startPoint x: 279, startPoint y: 120, endPoint x: 269, endPoint y: 119, distance: 10.8
click at [269, 119] on div "Plus Courses Aagaz (आगाज़ ) Batch for UPSC 2027 UPSC CSE - GS • English Preview…" at bounding box center [424, 262] width 505 height 880
paste input "w to prepare for CSAT"
click at [383, 125] on input "How to prepare for CSAT" at bounding box center [442, 121] width 199 height 23
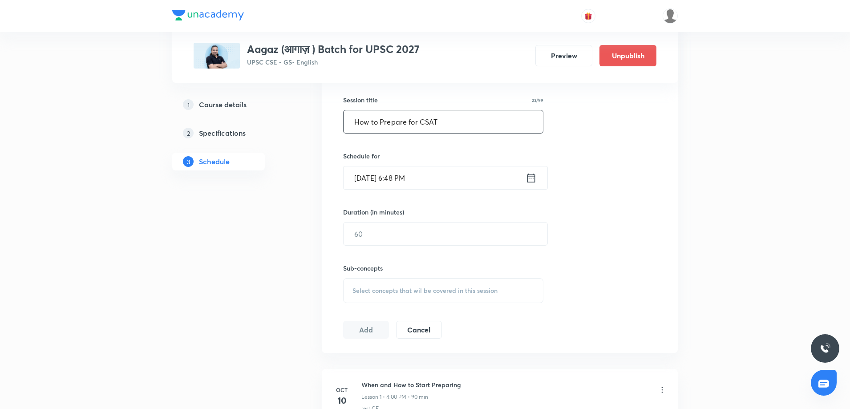
type input "How to Prepare for CSAT"
click at [529, 181] on icon at bounding box center [530, 178] width 11 height 12
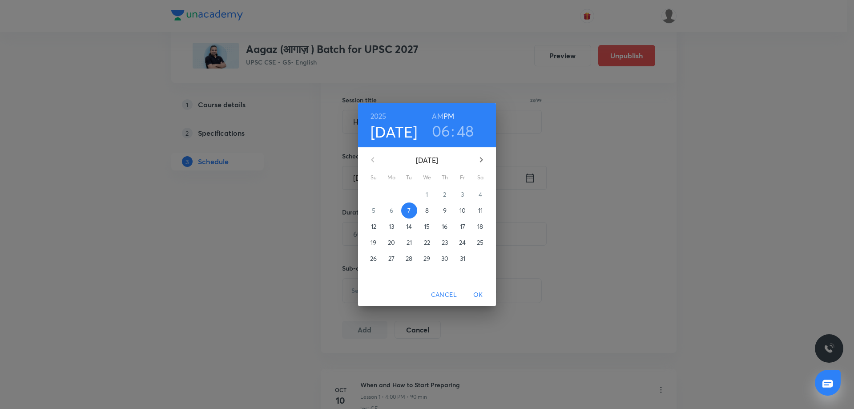
click at [733, 204] on div "2025 Oct 7 06 : 48 AM PM October 2025 Su Mo Tu We Th Fr Sa 28 29 30 1 2 3 4 5 6…" at bounding box center [427, 204] width 854 height 409
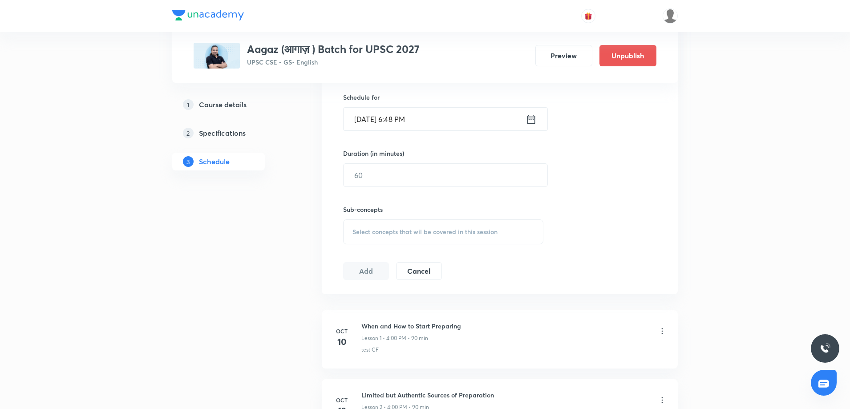
scroll to position [278, 0]
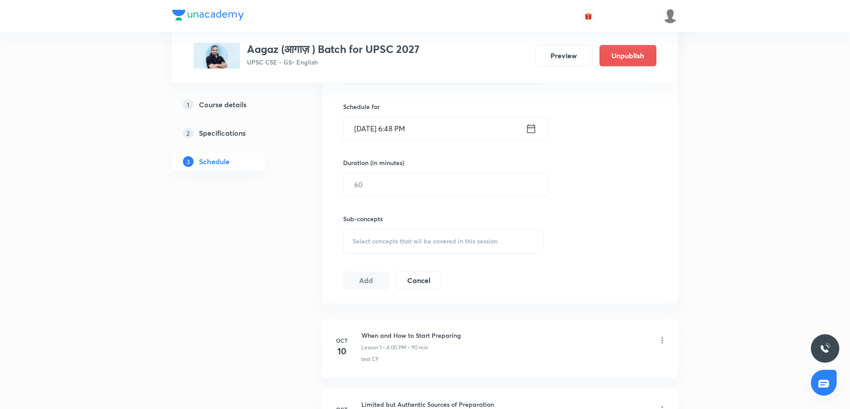
click at [529, 126] on icon at bounding box center [530, 128] width 11 height 12
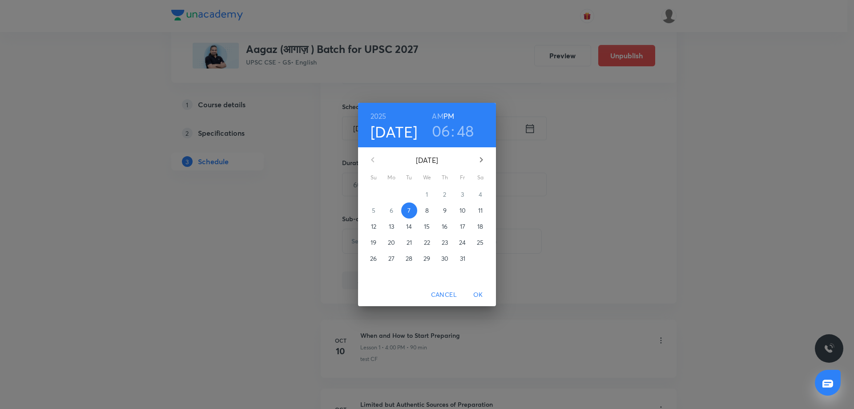
click at [444, 223] on p "16" at bounding box center [445, 226] width 6 height 9
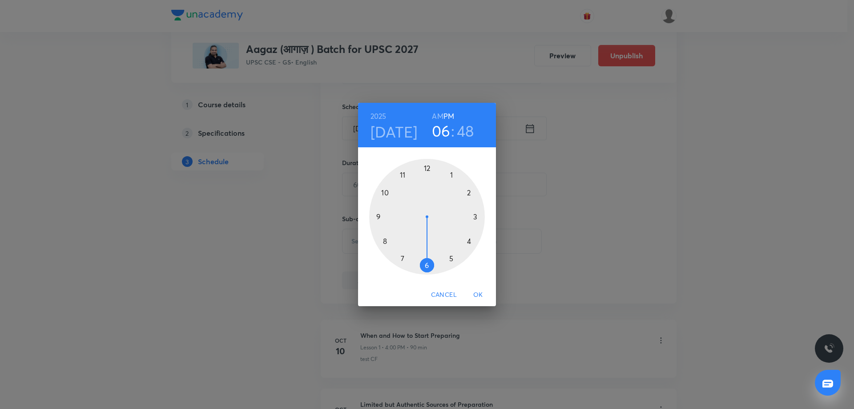
click at [440, 135] on h3 "06" at bounding box center [441, 130] width 19 height 19
drag, startPoint x: 426, startPoint y: 264, endPoint x: 473, endPoint y: 246, distance: 50.4
click at [473, 246] on div at bounding box center [427, 217] width 116 height 116
drag, startPoint x: 394, startPoint y: 195, endPoint x: 427, endPoint y: 185, distance: 34.3
click at [427, 185] on div at bounding box center [427, 217] width 116 height 116
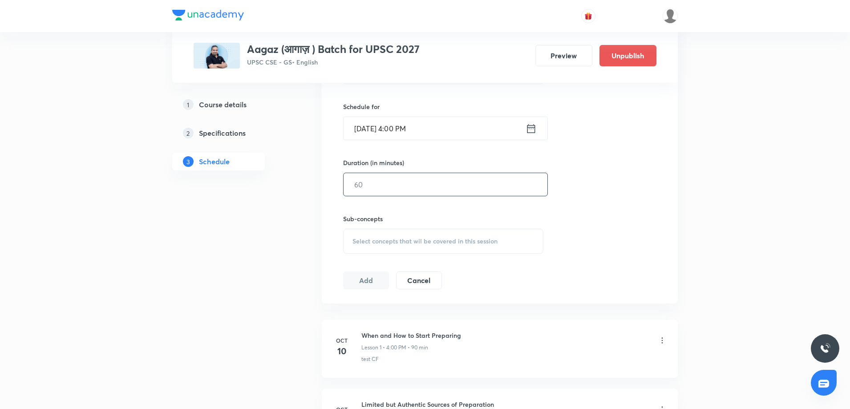
click at [374, 187] on input "text" at bounding box center [445, 184] width 204 height 23
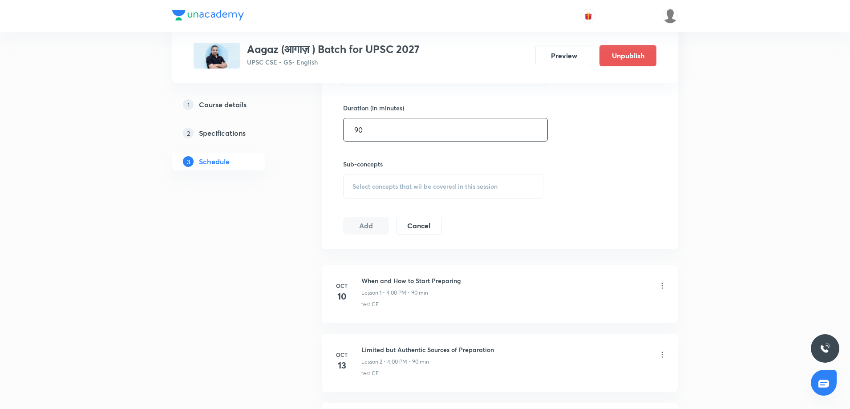
type input "90"
click at [448, 190] on span "Select concepts that wil be covered in this session" at bounding box center [424, 186] width 145 height 7
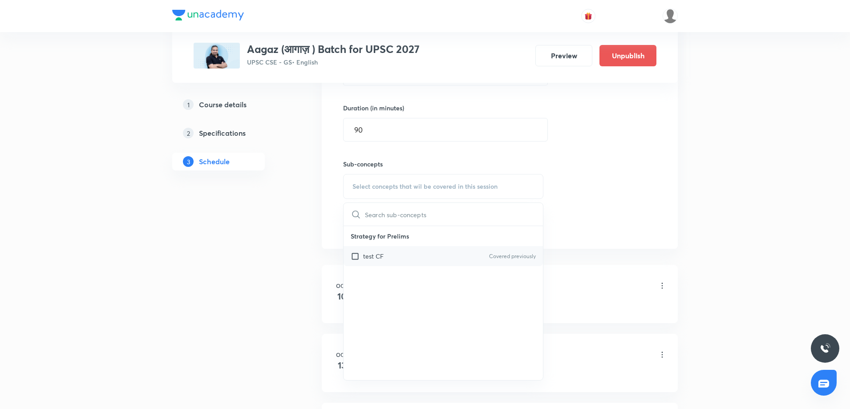
click at [388, 258] on div "test CF Covered previously" at bounding box center [442, 256] width 199 height 20
checkbox input "true"
click at [201, 265] on div "1 Course details 2 Specifications 3 Schedule" at bounding box center [232, 213] width 121 height 790
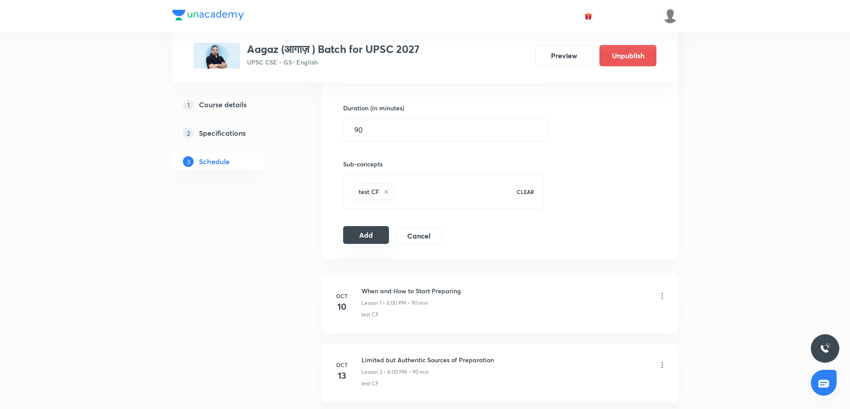
click at [347, 239] on button "Add" at bounding box center [366, 235] width 46 height 18
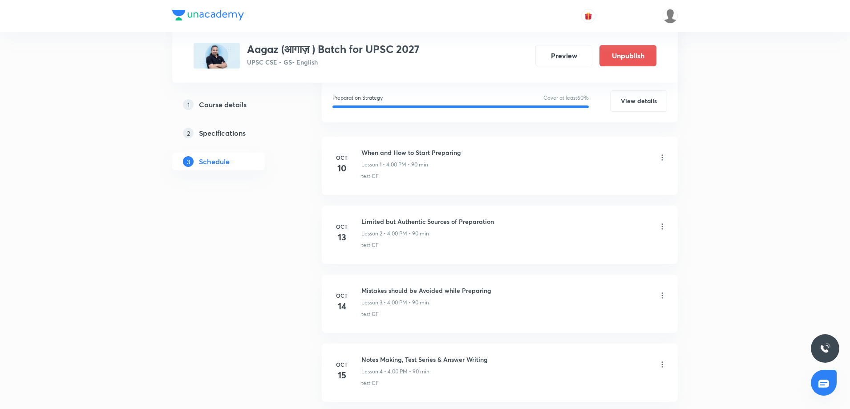
scroll to position [166, 0]
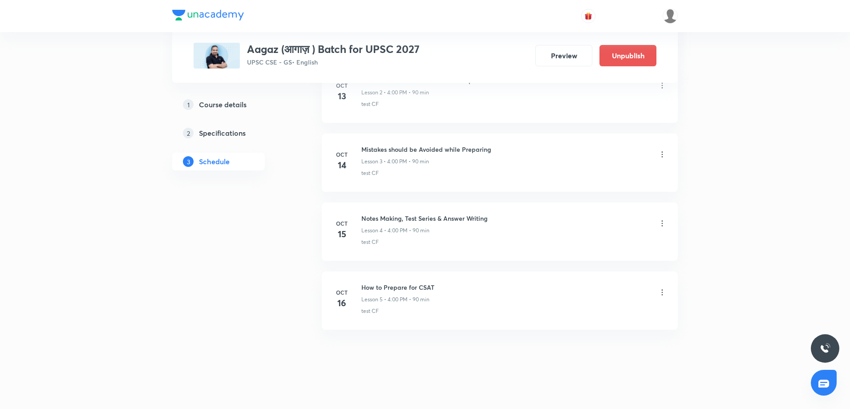
scroll to position [554, 0]
